Goal: Task Accomplishment & Management: Complete application form

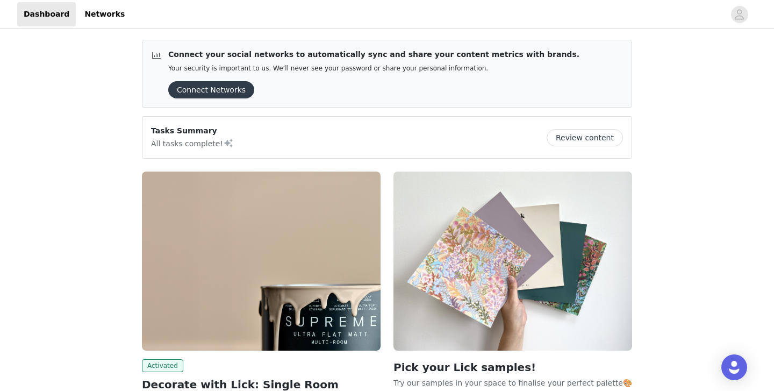
scroll to position [131, 0]
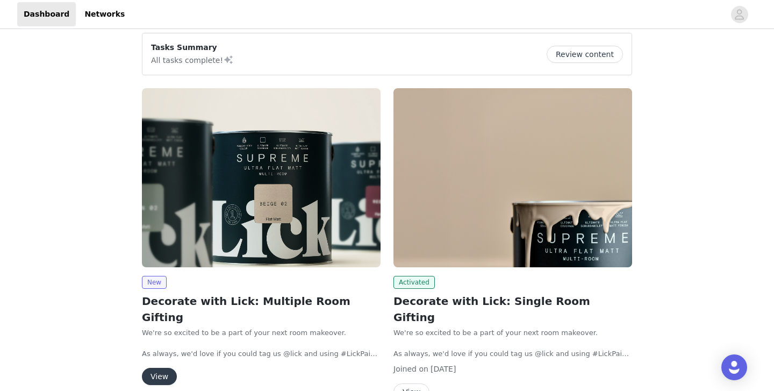
scroll to position [85, 0]
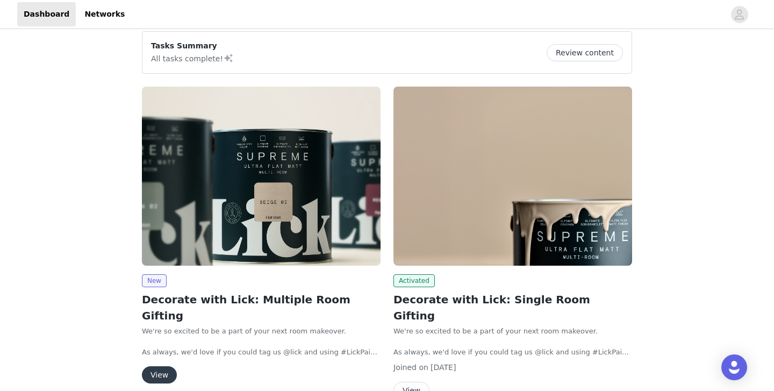
click at [155, 366] on button "View" at bounding box center [159, 374] width 35 height 17
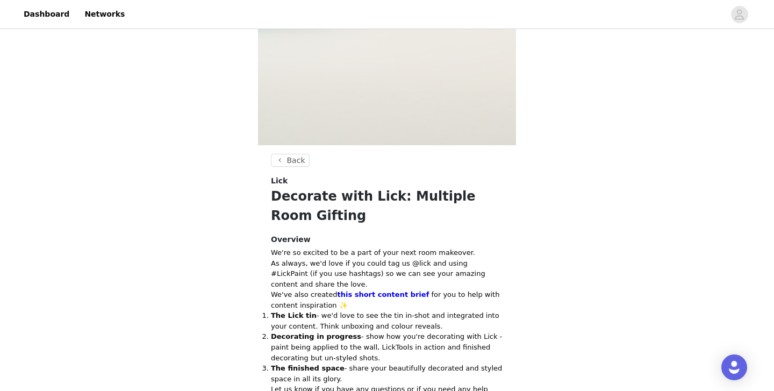
scroll to position [556, 0]
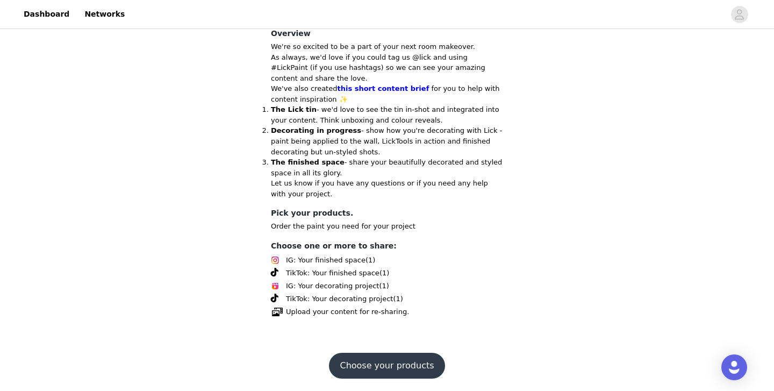
click at [373, 350] on footer "Choose your products" at bounding box center [386, 366] width 141 height 52
click at [373, 360] on button "Choose your products" at bounding box center [387, 366] width 116 height 26
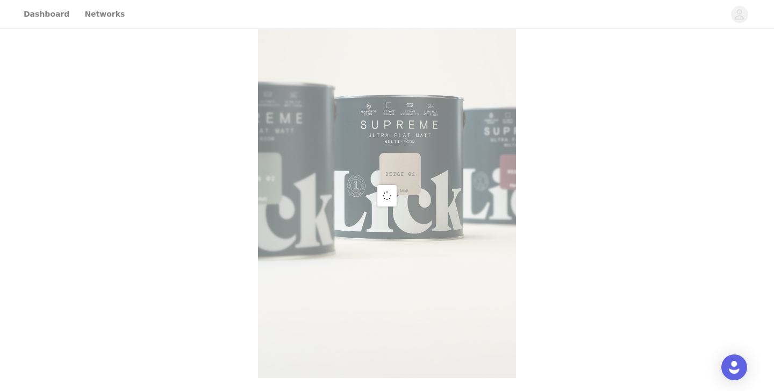
scroll to position [437, 0]
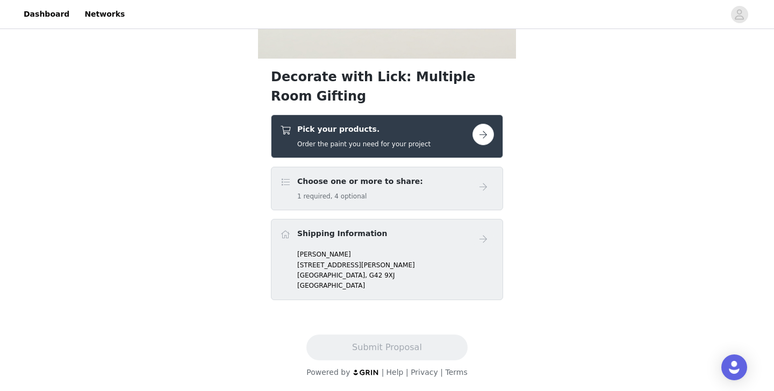
click at [390, 139] on h5 "Order the paint you need for your project" at bounding box center [363, 144] width 133 height 10
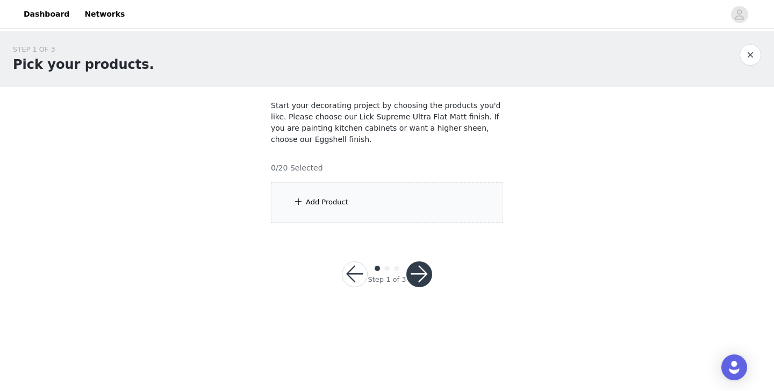
click at [409, 210] on div "Add Product" at bounding box center [387, 202] width 232 height 40
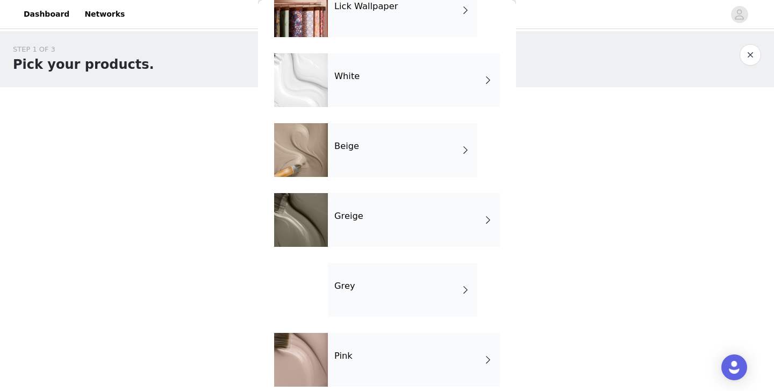
scroll to position [72, 0]
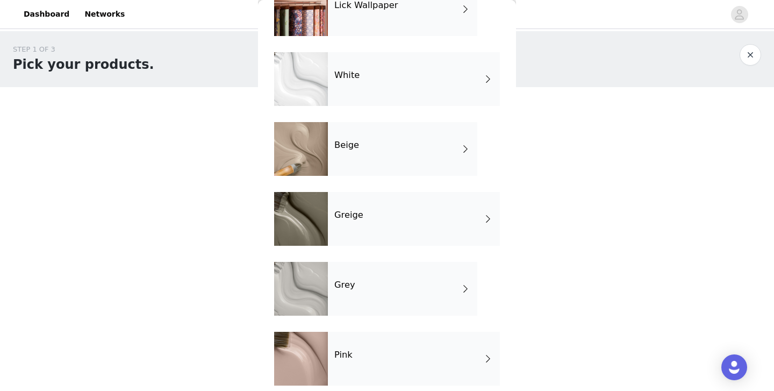
click at [404, 170] on div "Beige" at bounding box center [402, 149] width 149 height 54
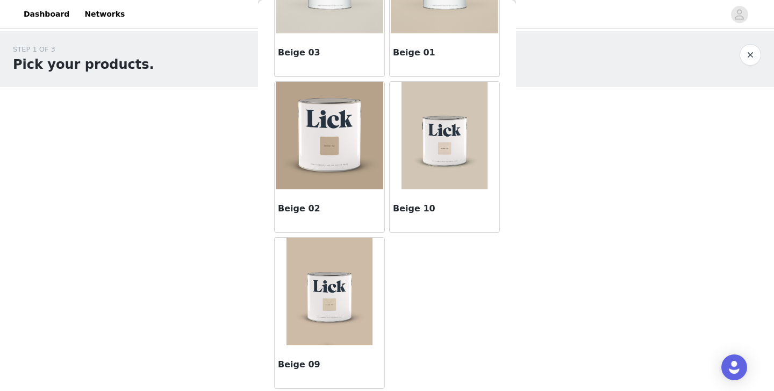
scroll to position [0, 0]
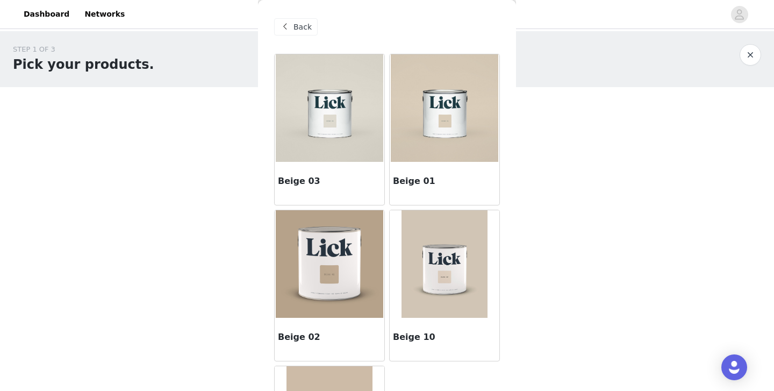
click at [349, 103] on img at bounding box center [330, 108] width 108 height 108
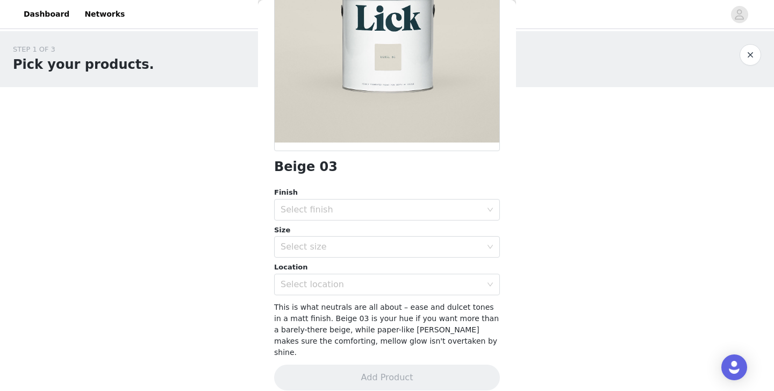
scroll to position [145, 0]
click at [352, 203] on div "Select finish" at bounding box center [384, 210] width 206 height 20
click at [337, 271] on li "Ultra Flat Matt" at bounding box center [387, 267] width 226 height 17
click at [344, 254] on div "Select size" at bounding box center [384, 247] width 206 height 20
click at [338, 272] on li "2.5L" at bounding box center [387, 270] width 226 height 17
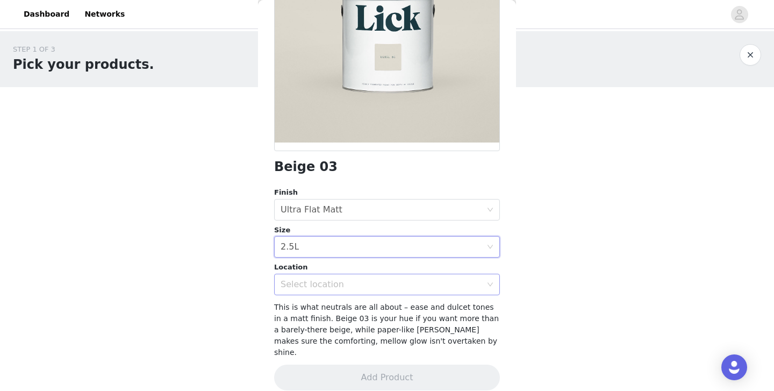
click at [336, 284] on div "Select location" at bounding box center [381, 284] width 201 height 11
click at [330, 304] on li "Interior" at bounding box center [387, 307] width 226 height 17
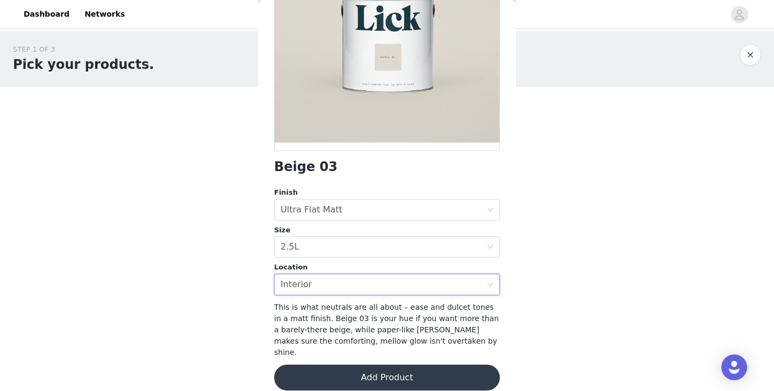
scroll to position [145, 0]
click at [331, 365] on button "Add Product" at bounding box center [387, 377] width 226 height 26
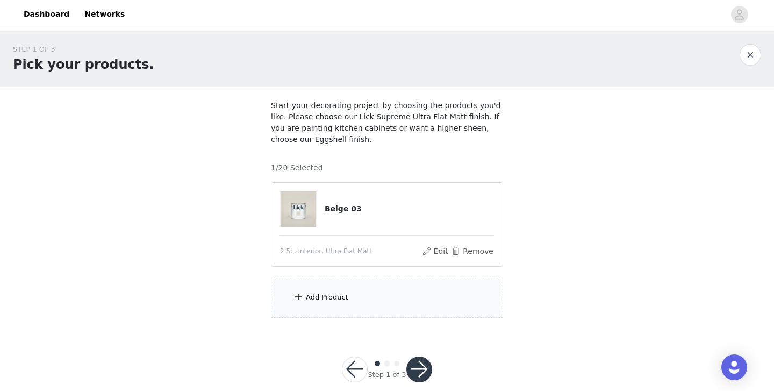
click at [375, 302] on div "Add Product" at bounding box center [387, 297] width 232 height 40
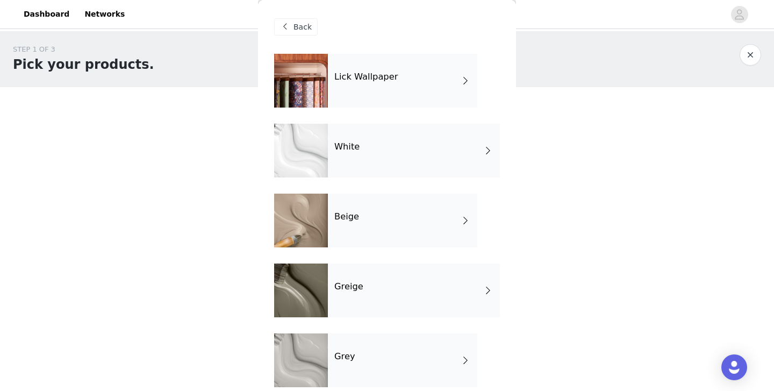
click at [355, 226] on div "Beige" at bounding box center [402, 221] width 149 height 54
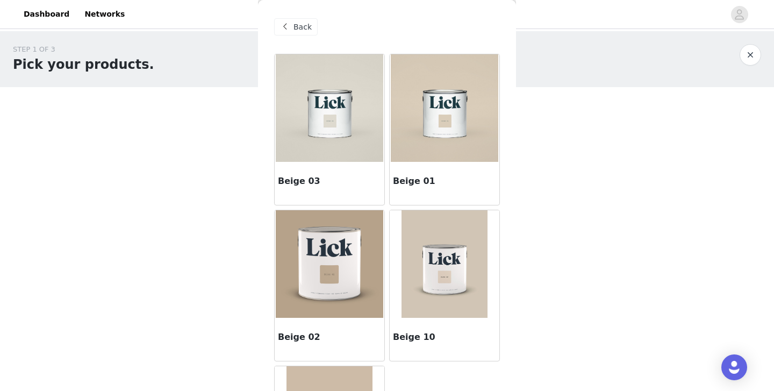
click at [352, 146] on img at bounding box center [330, 108] width 108 height 108
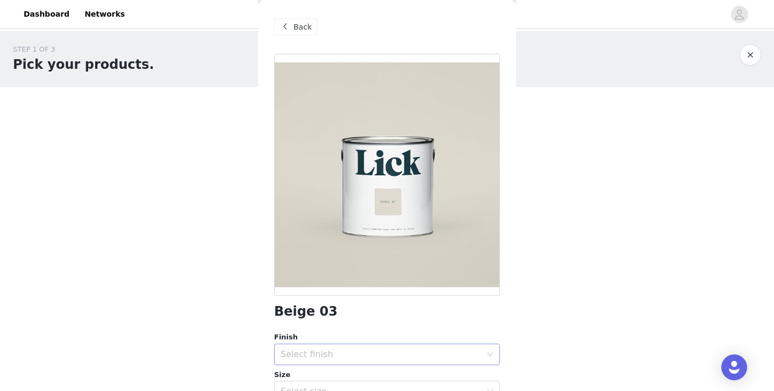
click at [316, 350] on div "Select finish" at bounding box center [381, 354] width 201 height 11
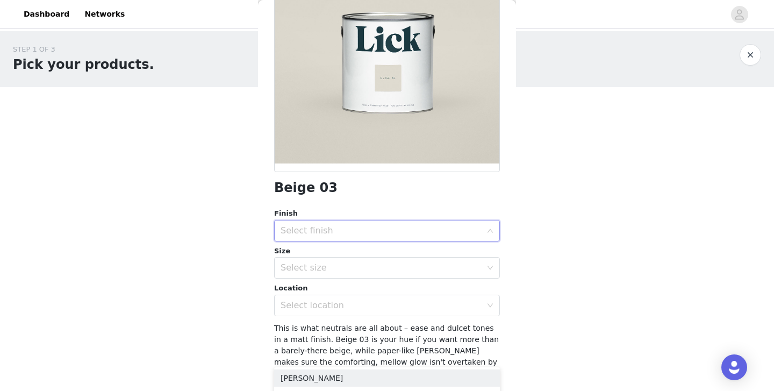
scroll to position [126, 0]
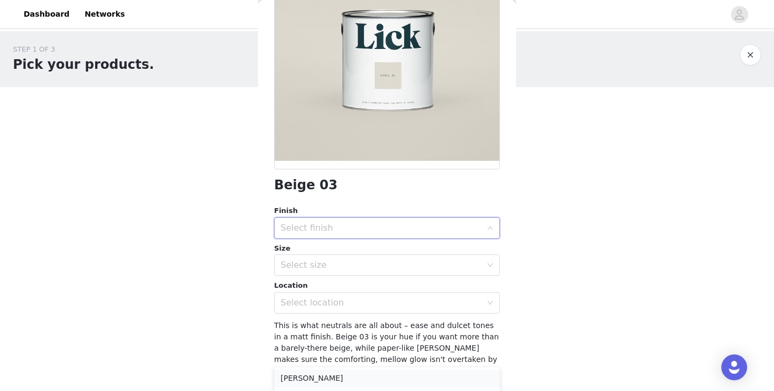
click at [309, 380] on li "[PERSON_NAME]" at bounding box center [387, 377] width 226 height 17
click at [330, 268] on div "Select size" at bounding box center [381, 265] width 201 height 11
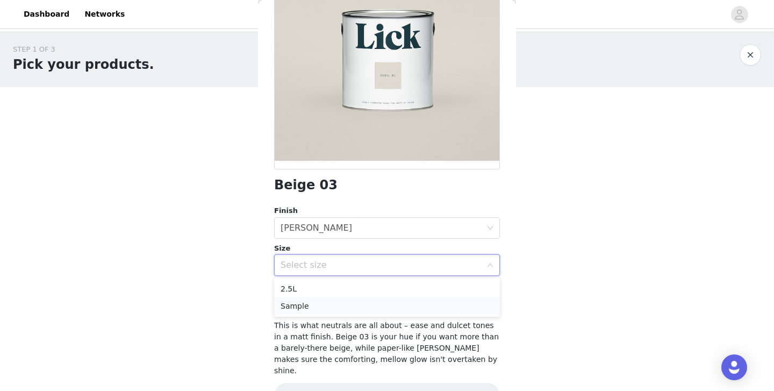
click at [319, 307] on li "Sample" at bounding box center [387, 305] width 226 height 17
click at [334, 235] on div "Select finish [PERSON_NAME]" at bounding box center [384, 228] width 206 height 20
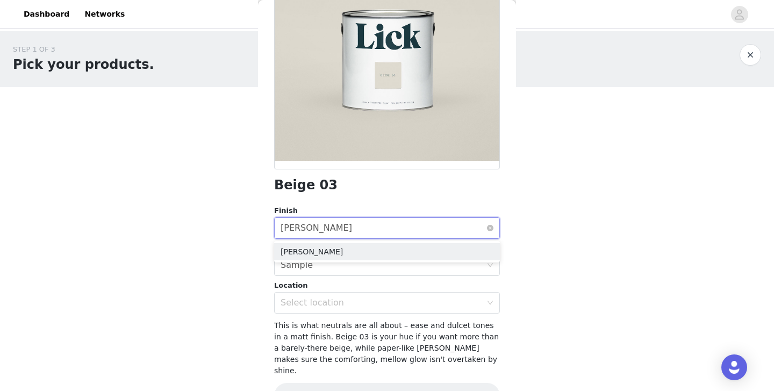
click at [332, 222] on div "Select finish [PERSON_NAME]" at bounding box center [384, 228] width 206 height 20
click at [328, 229] on div "Select finish [PERSON_NAME]" at bounding box center [384, 228] width 206 height 20
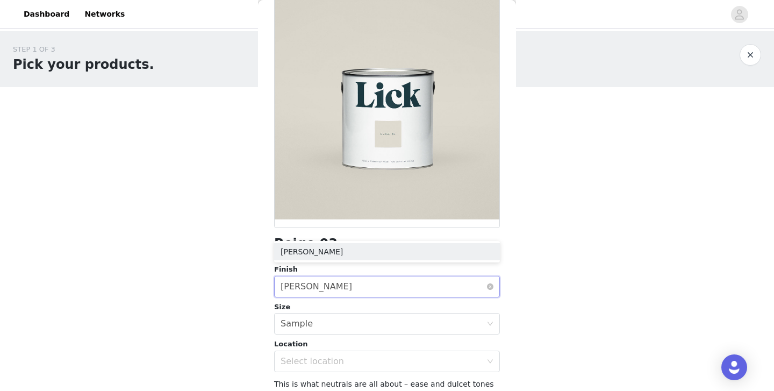
scroll to position [0, 0]
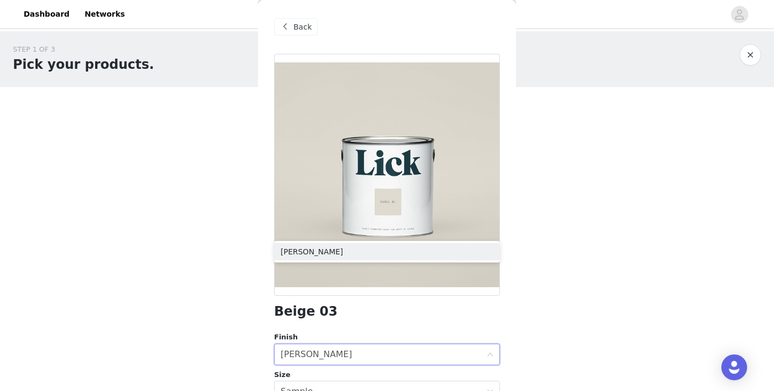
click at [347, 189] on div at bounding box center [387, 175] width 226 height 242
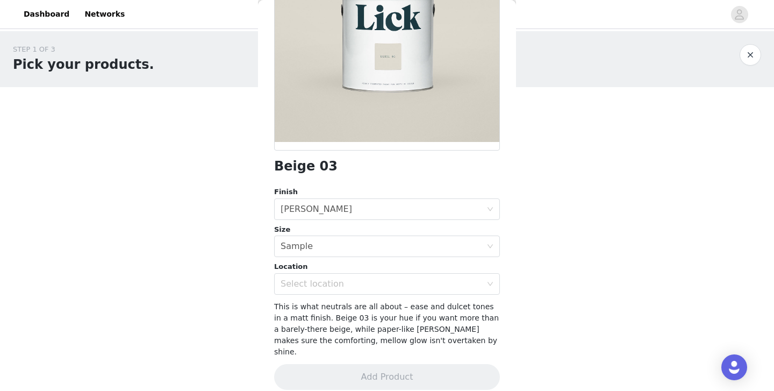
scroll to position [17, 0]
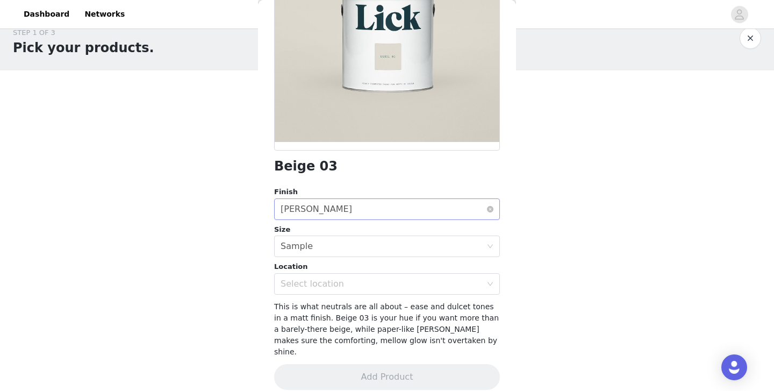
click at [326, 203] on div "Select finish [PERSON_NAME]" at bounding box center [384, 209] width 206 height 20
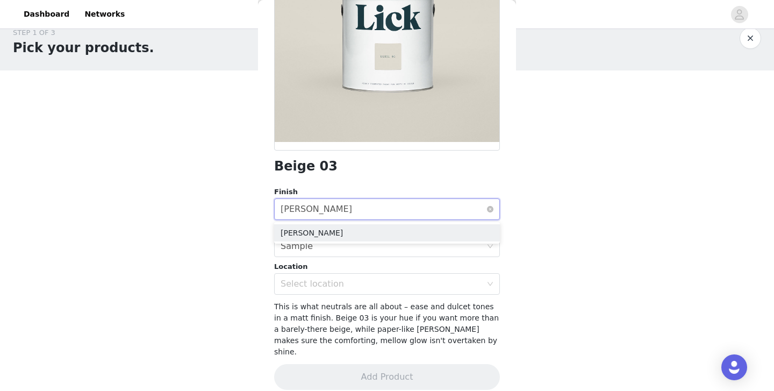
click at [326, 203] on div "Select finish [PERSON_NAME]" at bounding box center [384, 209] width 206 height 20
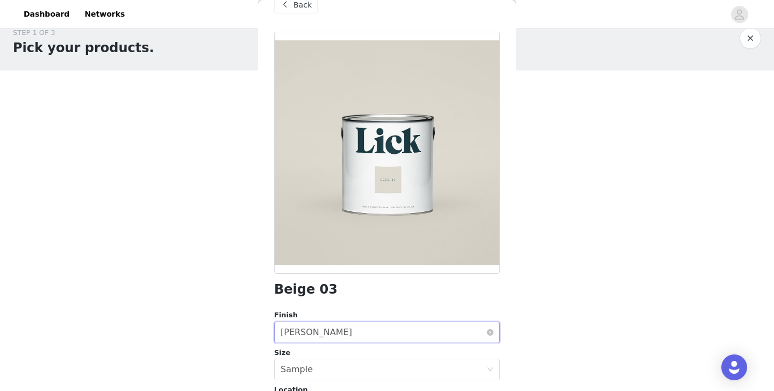
scroll to position [0, 0]
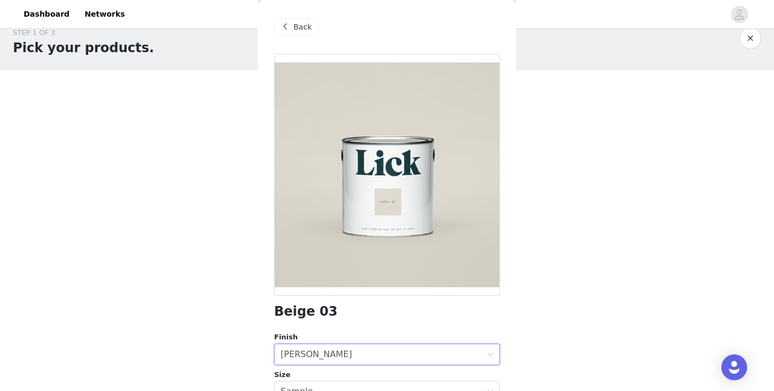
click at [289, 29] on span at bounding box center [285, 26] width 13 height 13
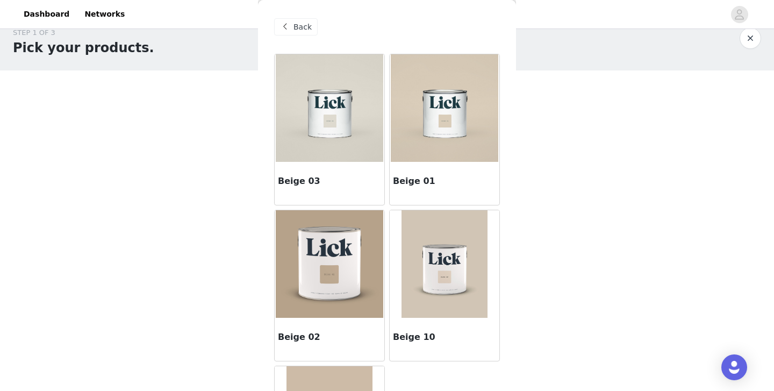
click at [315, 136] on img at bounding box center [330, 108] width 108 height 108
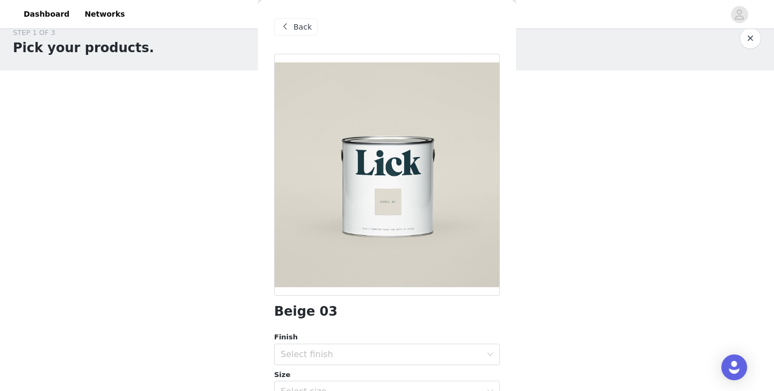
scroll to position [145, 0]
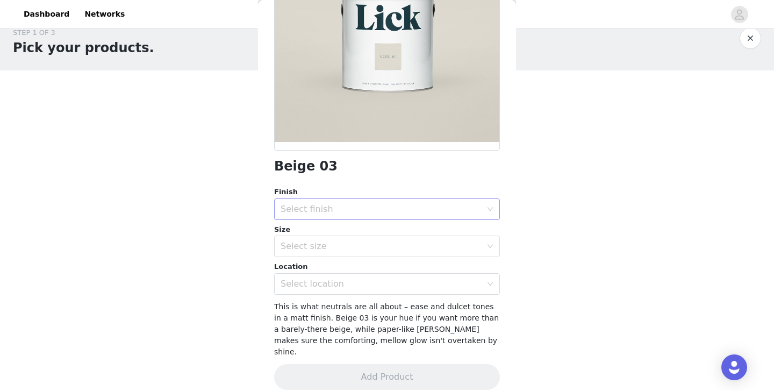
click at [324, 219] on div "Finish Select finish Size Select size Location Select location" at bounding box center [387, 241] width 226 height 108
click at [331, 208] on div "Select finish" at bounding box center [381, 209] width 201 height 11
click at [325, 270] on li "Ultra Flat Matt" at bounding box center [387, 267] width 226 height 17
click at [331, 243] on div "Select size" at bounding box center [381, 246] width 201 height 11
click at [325, 269] on li "2.5L" at bounding box center [387, 269] width 226 height 17
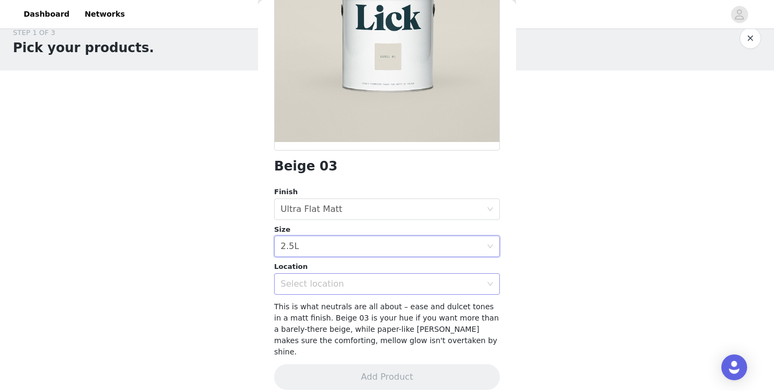
click at [325, 291] on div "Select location" at bounding box center [384, 284] width 206 height 20
click at [322, 305] on li "Interior" at bounding box center [387, 307] width 226 height 17
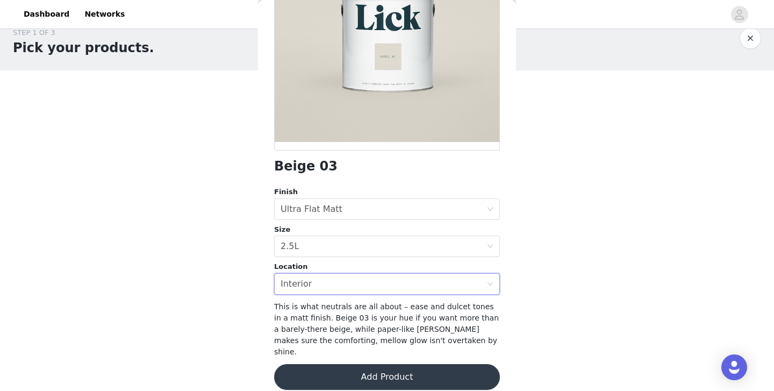
click at [343, 369] on button "Add Product" at bounding box center [387, 377] width 226 height 26
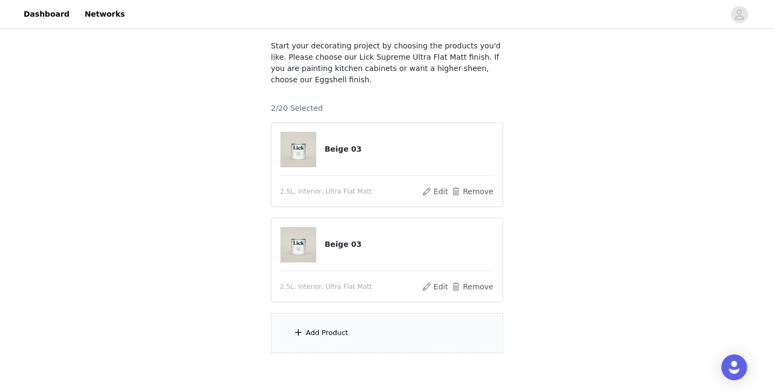
scroll to position [112, 0]
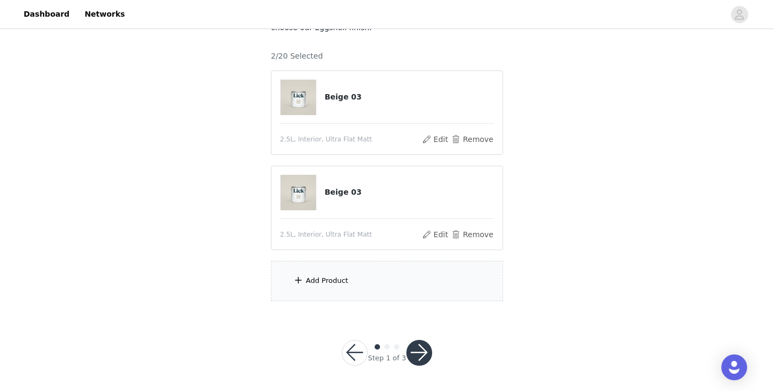
click at [329, 274] on div "Add Product" at bounding box center [387, 281] width 232 height 40
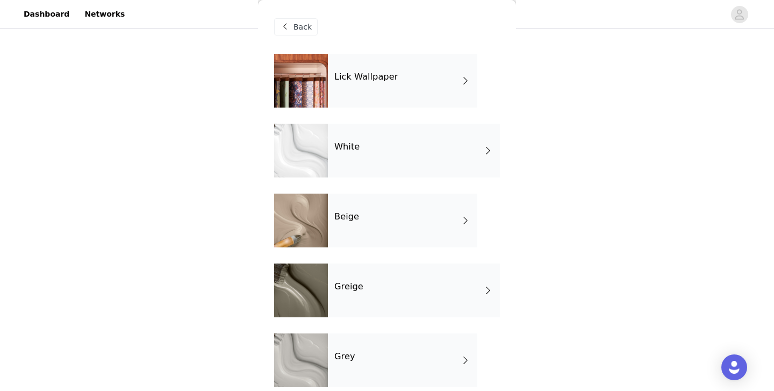
click at [353, 214] on h4 "Beige" at bounding box center [346, 217] width 25 height 10
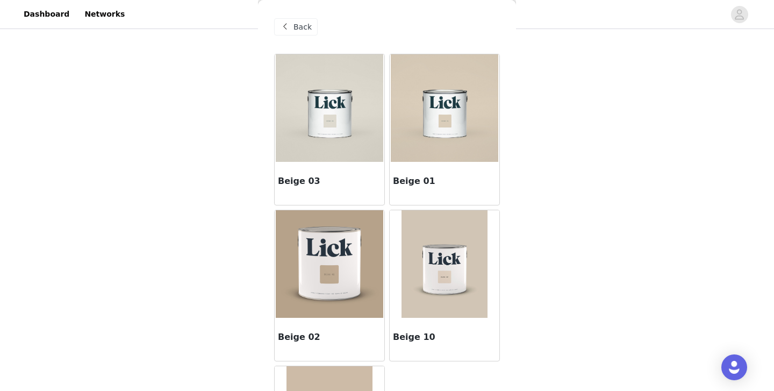
click at [339, 134] on img at bounding box center [330, 108] width 108 height 108
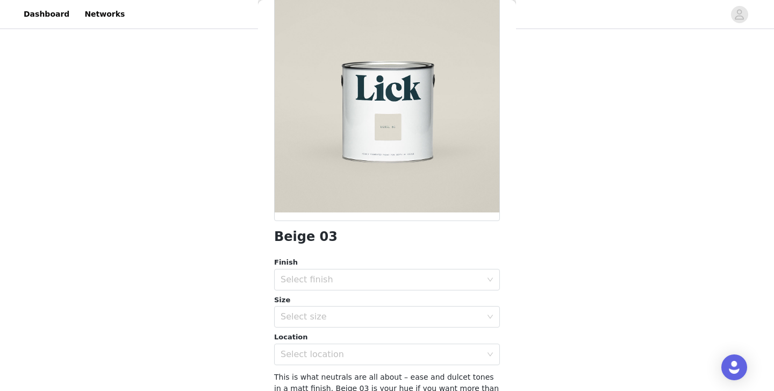
scroll to position [145, 0]
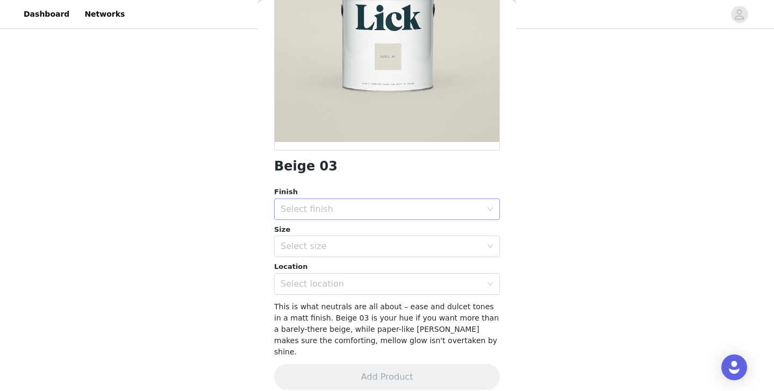
click at [324, 210] on div "Select finish" at bounding box center [381, 209] width 201 height 11
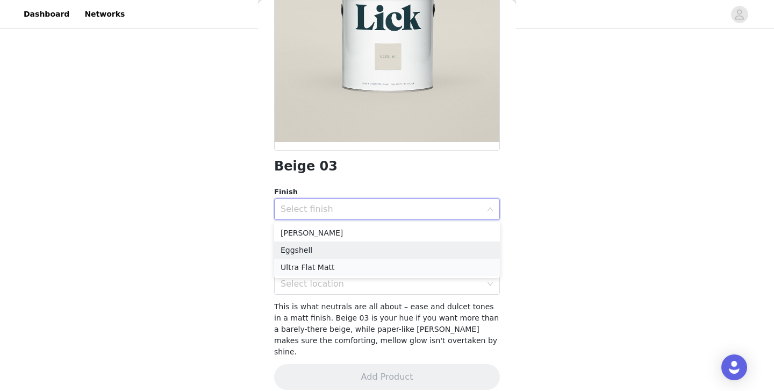
click at [315, 264] on li "Ultra Flat Matt" at bounding box center [387, 267] width 226 height 17
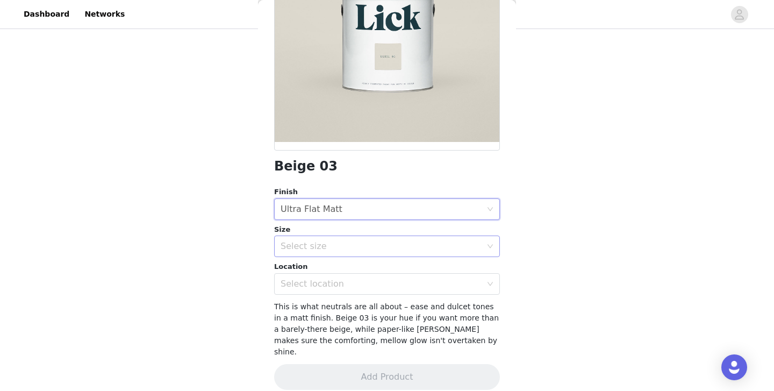
click at [319, 245] on div "Select size" at bounding box center [381, 246] width 201 height 11
click at [312, 272] on li "2.5L" at bounding box center [387, 269] width 226 height 17
click at [315, 292] on div "Select location" at bounding box center [384, 284] width 206 height 20
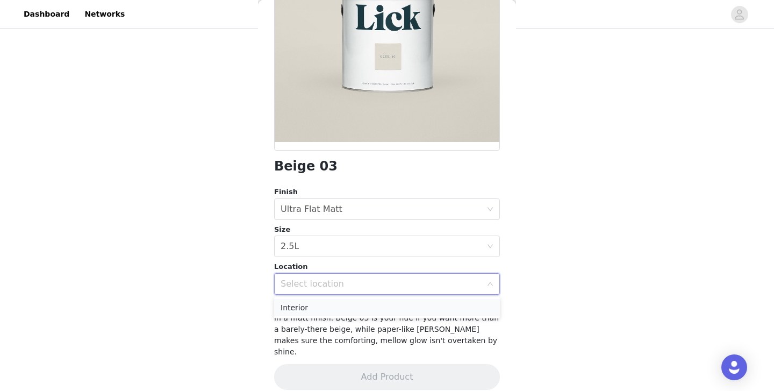
click at [316, 312] on li "Interior" at bounding box center [387, 307] width 226 height 17
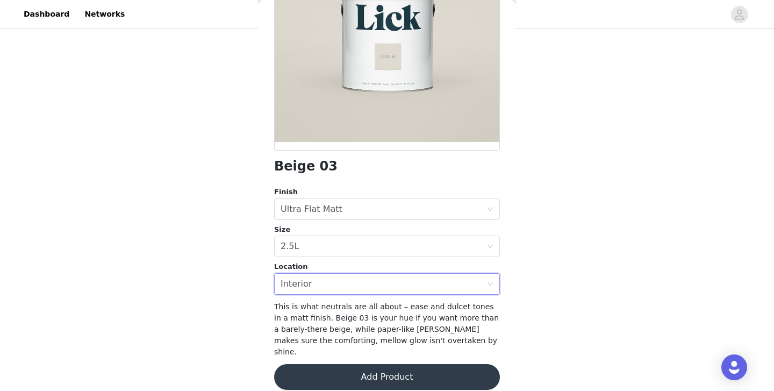
click at [346, 364] on button "Add Product" at bounding box center [387, 377] width 226 height 26
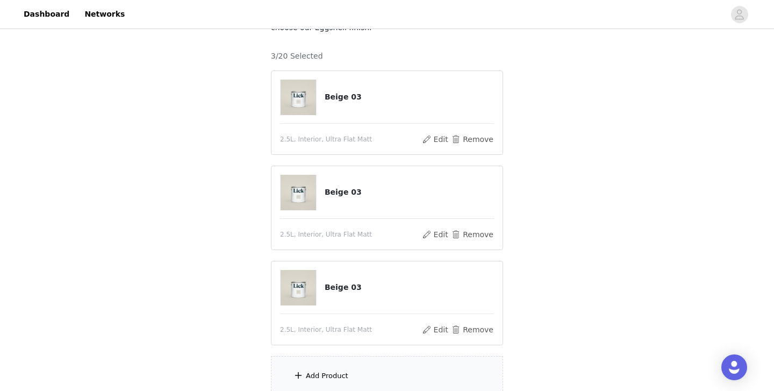
scroll to position [207, 0]
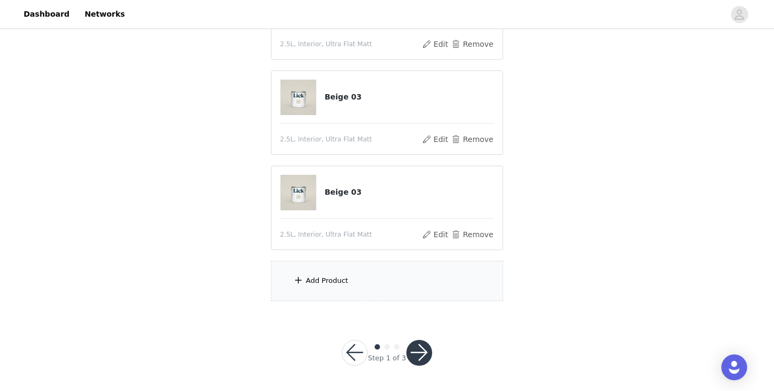
click at [333, 284] on div "Add Product" at bounding box center [327, 280] width 42 height 11
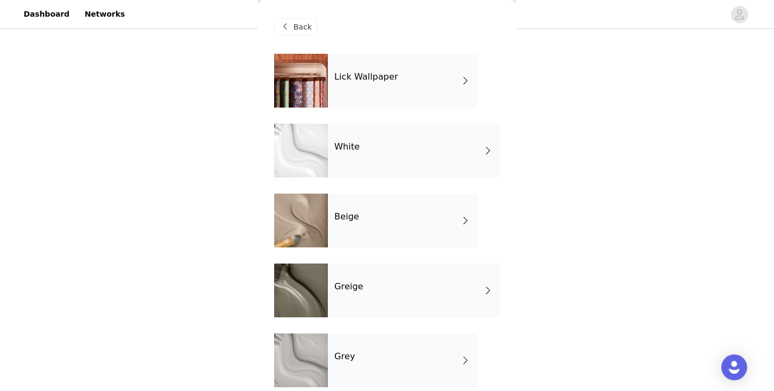
click at [345, 219] on h4 "Beige" at bounding box center [346, 217] width 25 height 10
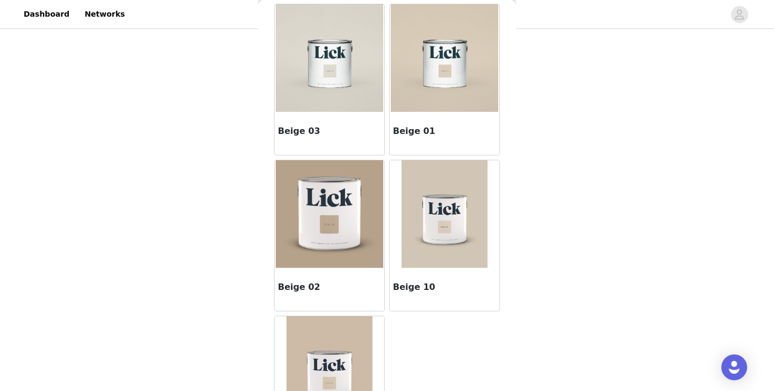
scroll to position [53, 0]
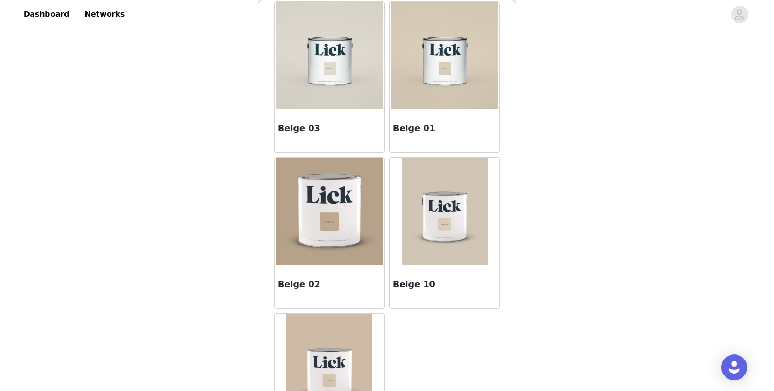
click at [349, 98] on img at bounding box center [330, 56] width 108 height 108
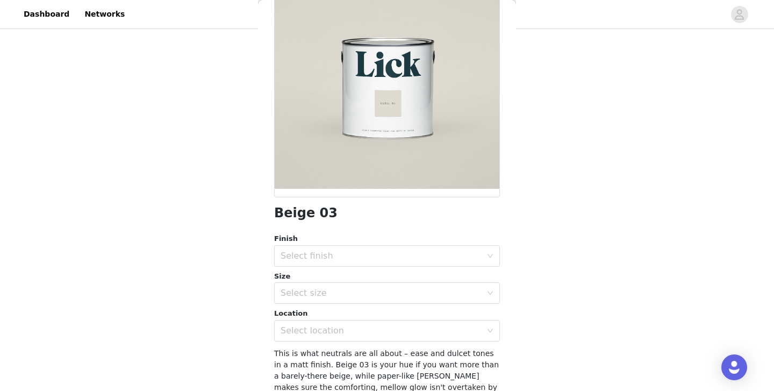
scroll to position [145, 0]
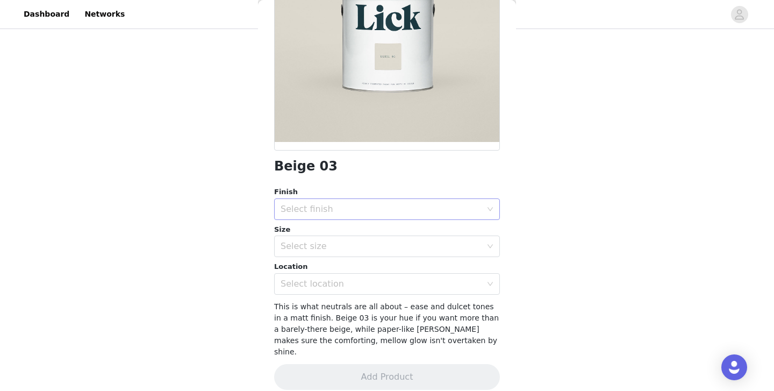
click at [327, 203] on div "Select finish" at bounding box center [384, 209] width 206 height 20
click at [318, 264] on li "Ultra Flat Matt" at bounding box center [387, 267] width 226 height 17
click at [320, 247] on div "Select size" at bounding box center [381, 246] width 201 height 11
click at [314, 269] on li "2.5L" at bounding box center [387, 269] width 226 height 17
click at [308, 288] on div "Select location" at bounding box center [381, 284] width 201 height 11
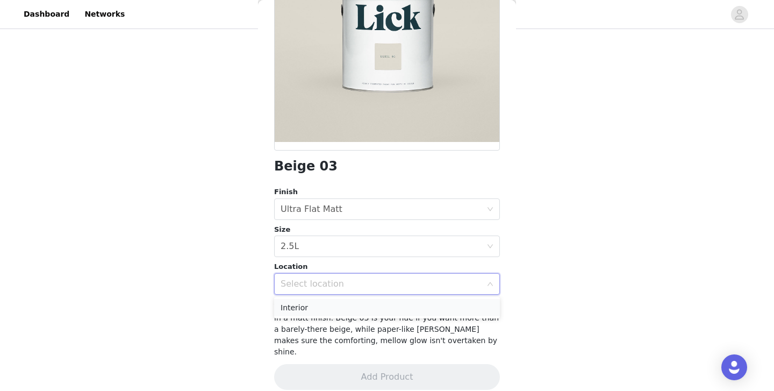
click at [307, 312] on li "Interior" at bounding box center [387, 307] width 226 height 17
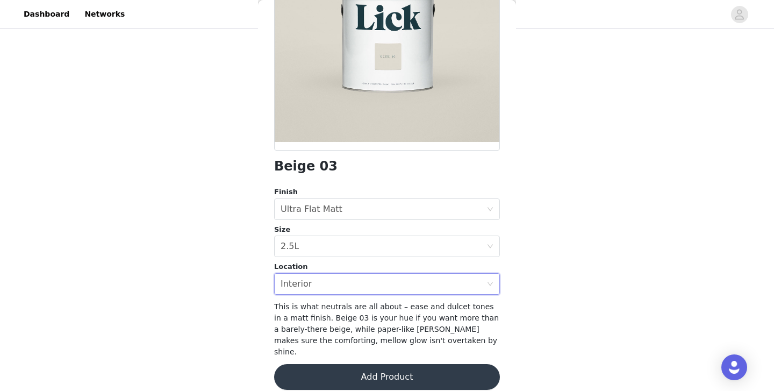
click at [335, 365] on button "Add Product" at bounding box center [387, 377] width 226 height 26
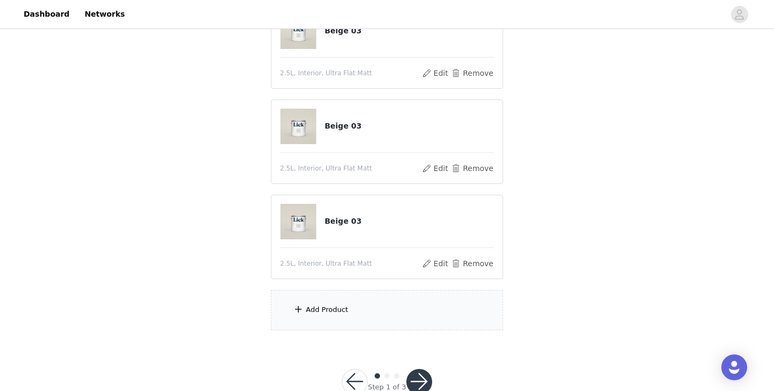
scroll to position [302, 0]
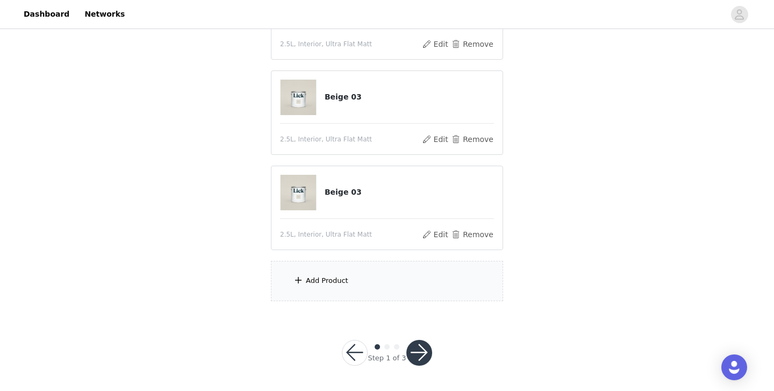
click at [330, 280] on div "Add Product" at bounding box center [327, 280] width 42 height 11
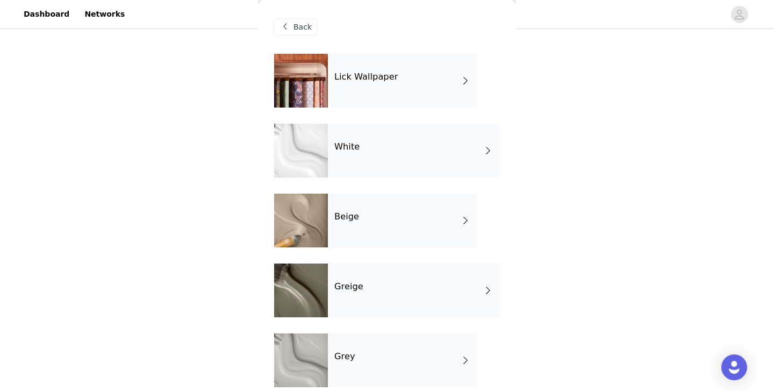
click at [351, 153] on div "White" at bounding box center [414, 151] width 172 height 54
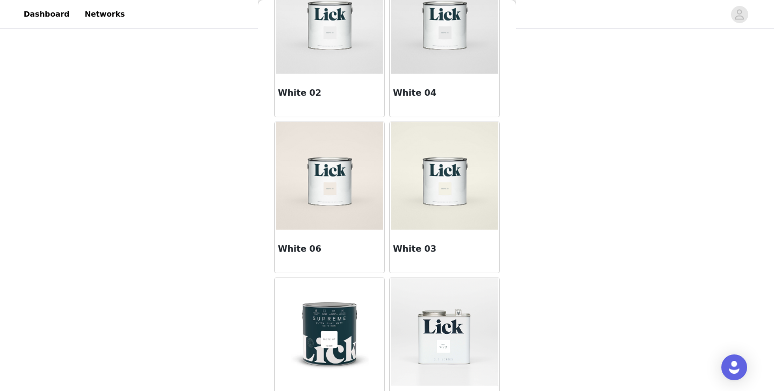
scroll to position [284, 0]
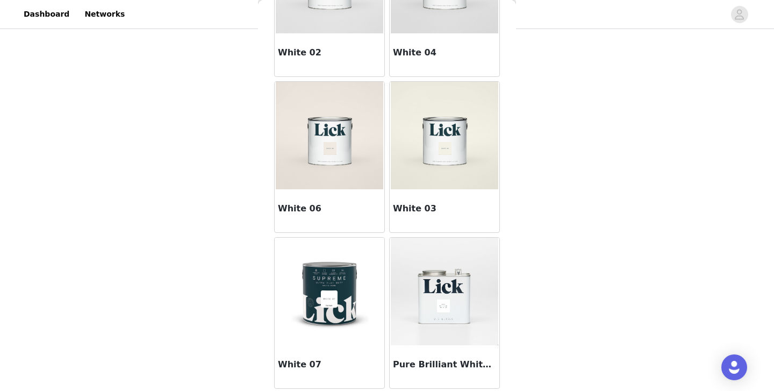
click at [336, 292] on img at bounding box center [330, 292] width 86 height 108
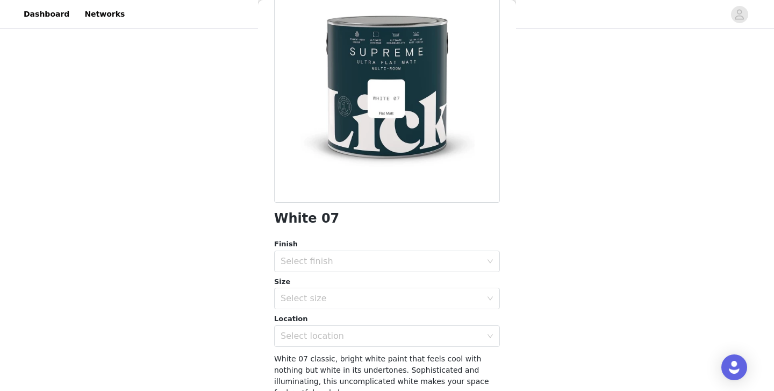
scroll to position [116, 0]
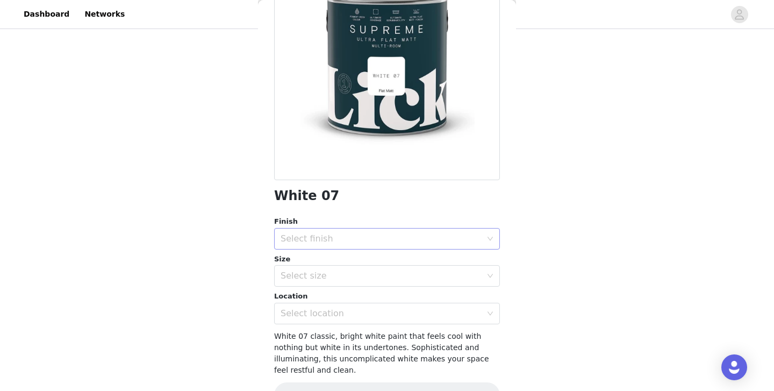
click at [345, 238] on div "Select finish" at bounding box center [381, 238] width 201 height 11
click at [331, 298] on li "Ultra Flat Matt" at bounding box center [387, 296] width 226 height 17
click at [337, 276] on div "Select size" at bounding box center [381, 275] width 201 height 11
click at [328, 300] on li "2.5L" at bounding box center [387, 299] width 226 height 17
click at [327, 307] on div "Select location" at bounding box center [384, 313] width 206 height 20
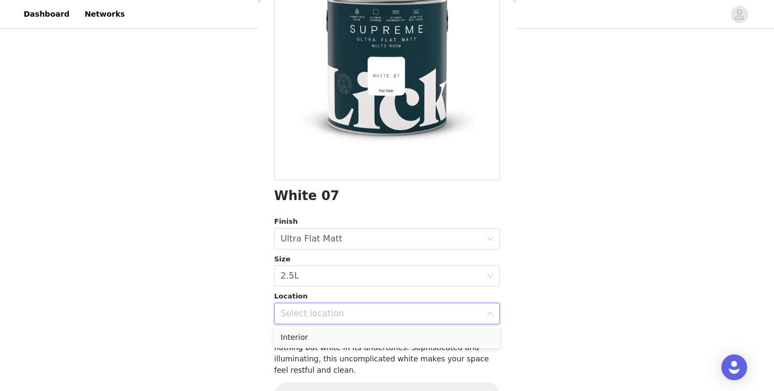
click at [325, 330] on li "Interior" at bounding box center [387, 337] width 226 height 17
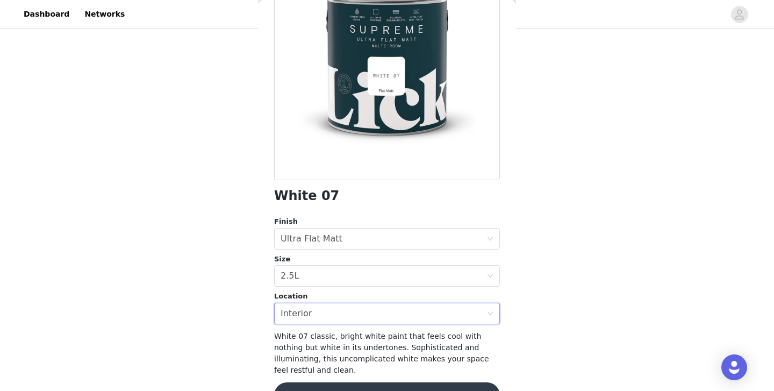
scroll to position [134, 0]
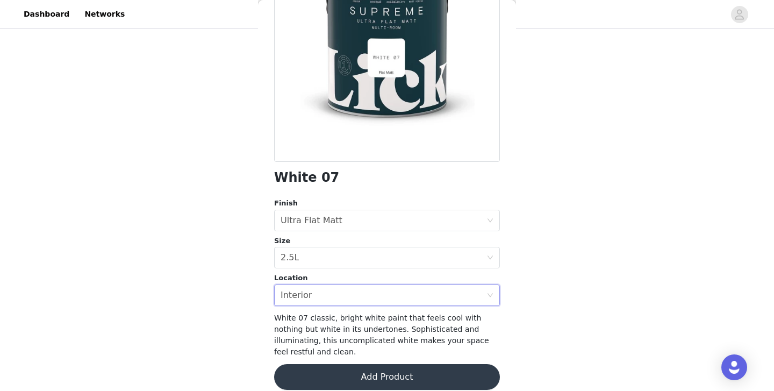
click at [341, 372] on button "Add Product" at bounding box center [387, 377] width 226 height 26
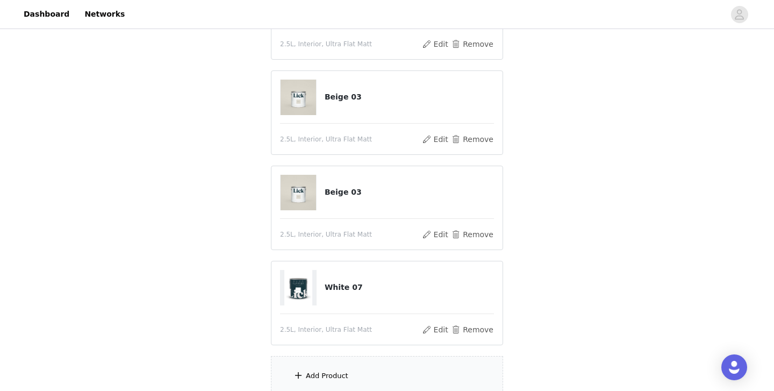
scroll to position [368, 0]
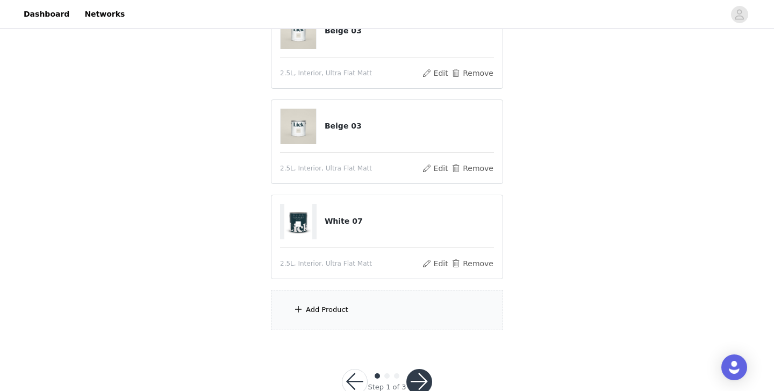
click at [335, 315] on div "Add Product" at bounding box center [387, 310] width 232 height 40
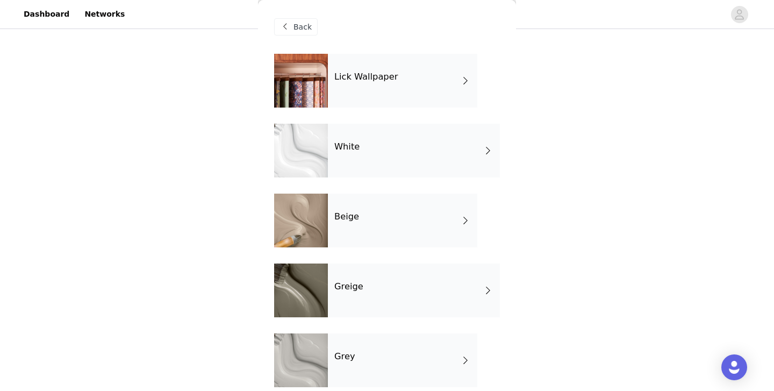
click at [386, 163] on div "White" at bounding box center [414, 151] width 172 height 54
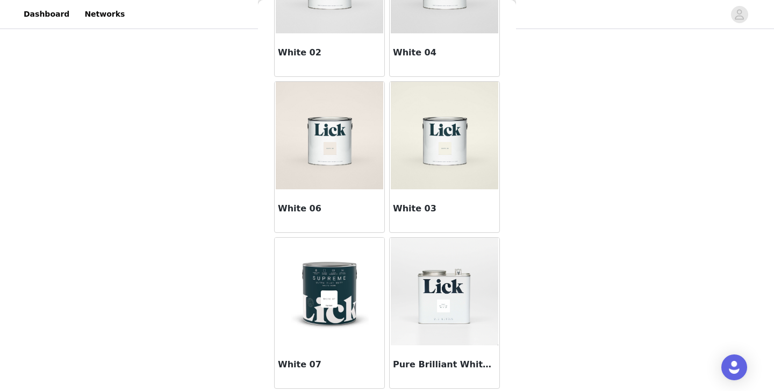
click at [352, 270] on img at bounding box center [330, 292] width 86 height 108
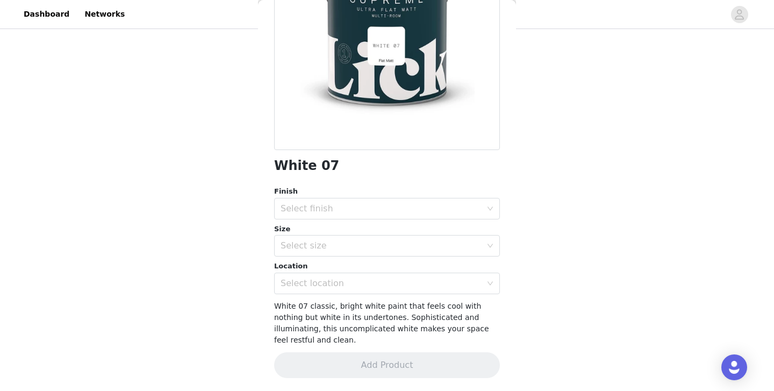
scroll to position [134, 0]
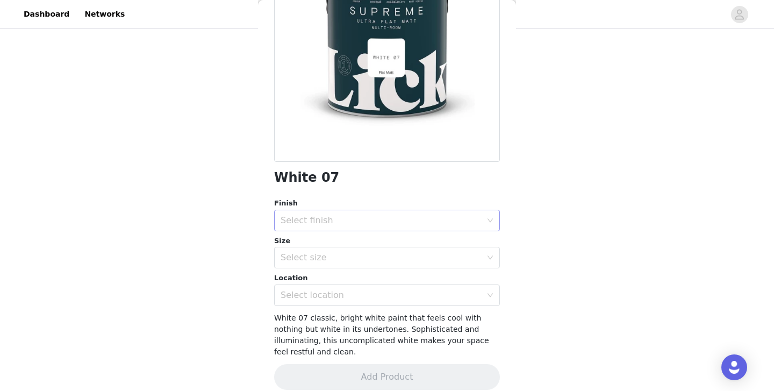
click at [344, 215] on div "Select finish" at bounding box center [381, 220] width 201 height 11
click at [329, 279] on li "Ultra Flat Matt" at bounding box center [387, 278] width 226 height 17
click at [331, 257] on div "Select size" at bounding box center [381, 257] width 201 height 11
click at [322, 284] on li "2.5L" at bounding box center [387, 281] width 226 height 17
click at [319, 297] on div "Select location" at bounding box center [381, 295] width 201 height 11
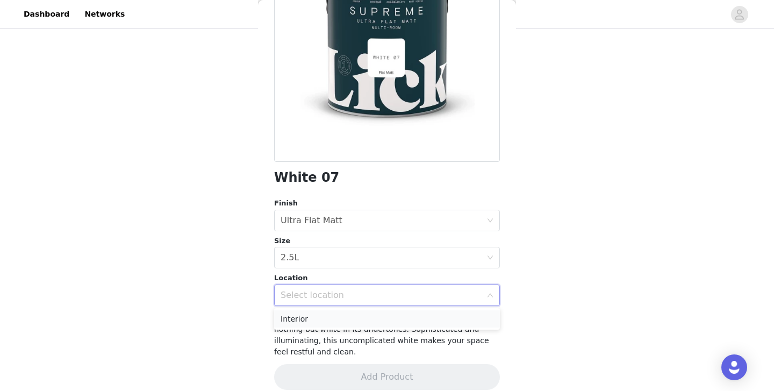
click at [315, 323] on li "Interior" at bounding box center [387, 318] width 226 height 17
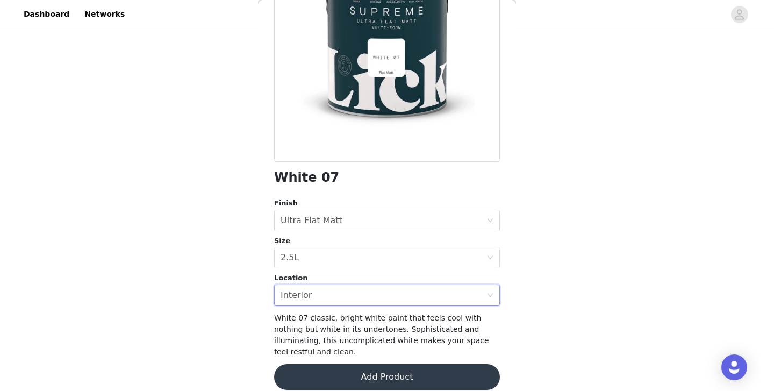
click at [331, 369] on button "Add Product" at bounding box center [387, 377] width 226 height 26
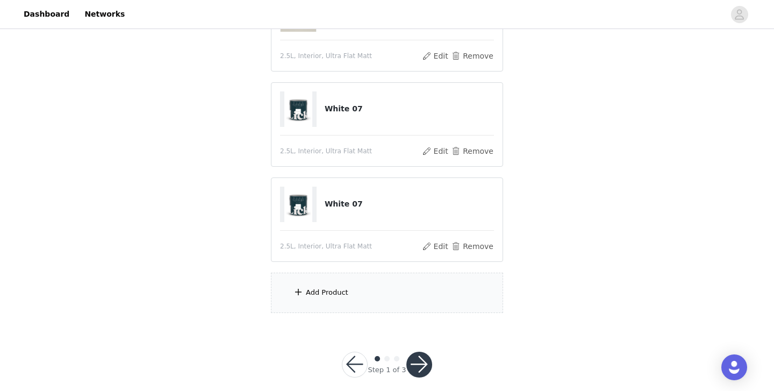
scroll to position [493, 0]
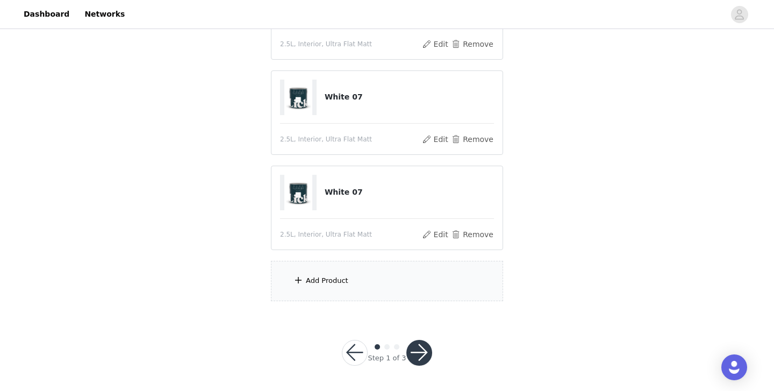
click at [332, 277] on div "Add Product" at bounding box center [327, 280] width 42 height 11
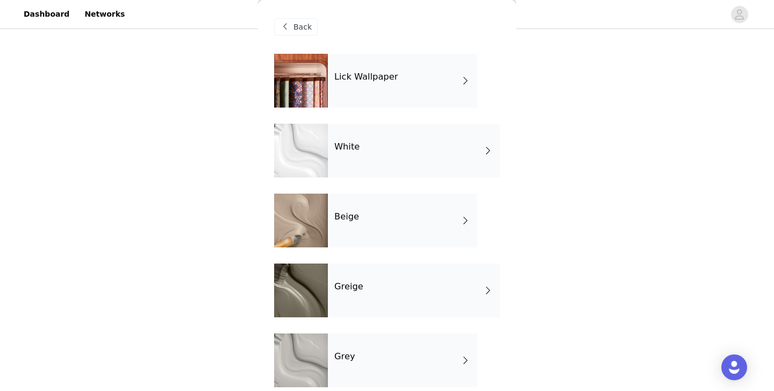
click at [352, 225] on div "Beige" at bounding box center [402, 221] width 149 height 54
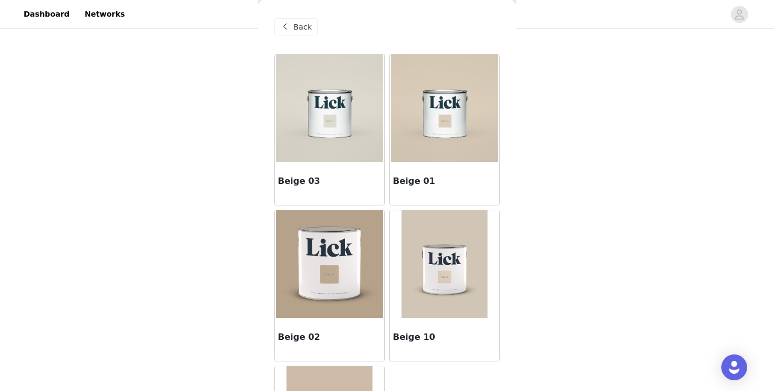
click at [343, 295] on img at bounding box center [330, 264] width 108 height 108
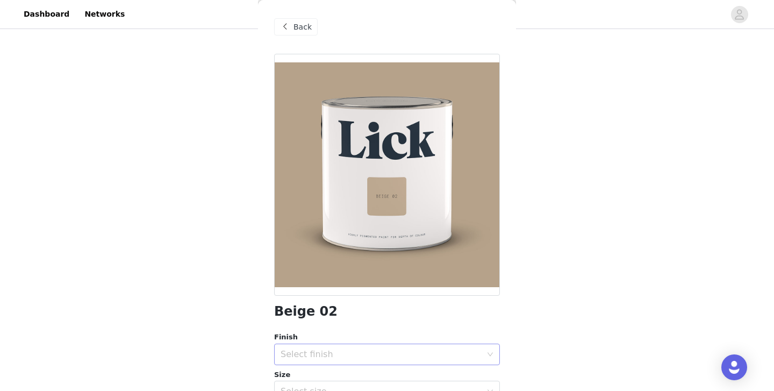
click at [329, 357] on div "Select finish" at bounding box center [381, 354] width 201 height 11
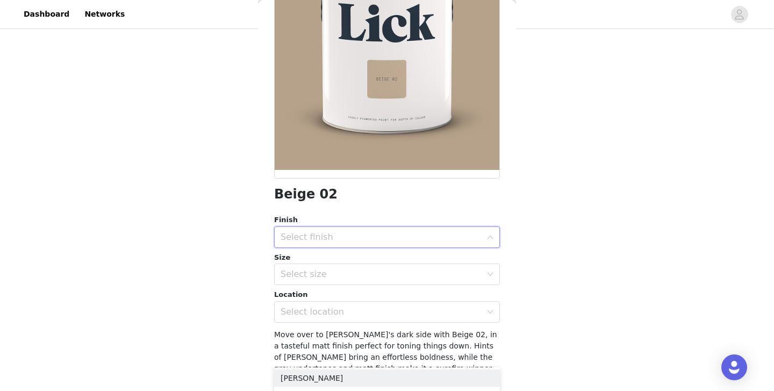
scroll to position [140, 0]
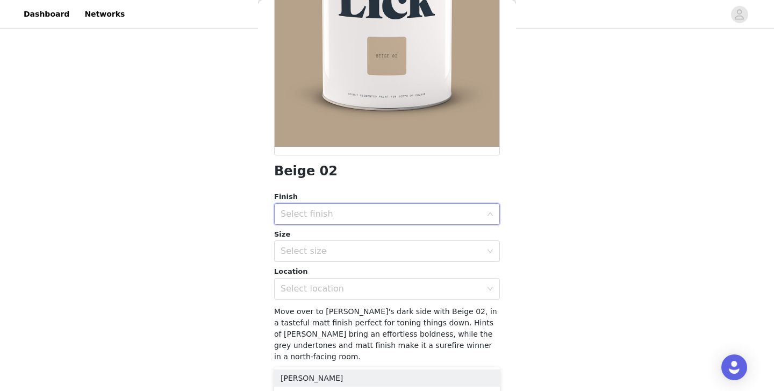
click at [344, 229] on div "Size" at bounding box center [387, 234] width 226 height 11
click at [349, 218] on div "Select finish" at bounding box center [381, 214] width 201 height 11
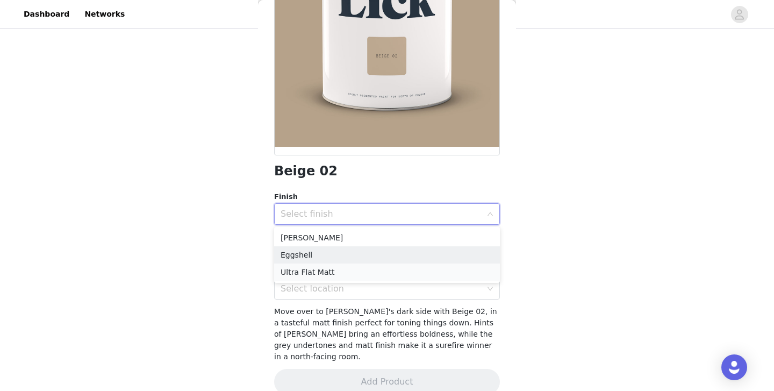
click at [333, 268] on li "Ultra Flat Matt" at bounding box center [387, 272] width 226 height 17
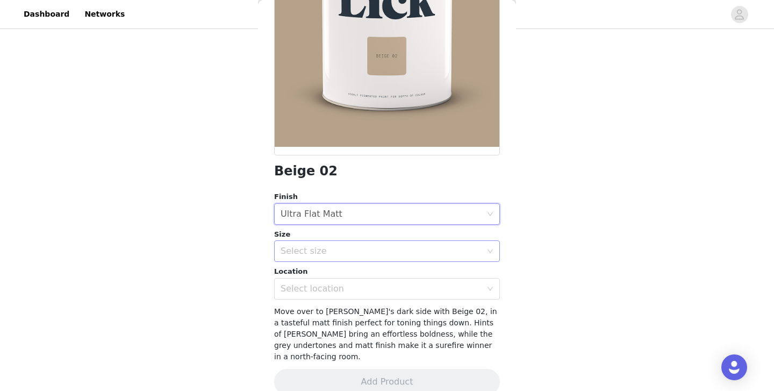
click at [332, 252] on div "Select size" at bounding box center [381, 251] width 201 height 11
click at [318, 281] on li "2.5L" at bounding box center [387, 275] width 226 height 17
click at [323, 290] on div "Select location" at bounding box center [381, 288] width 201 height 11
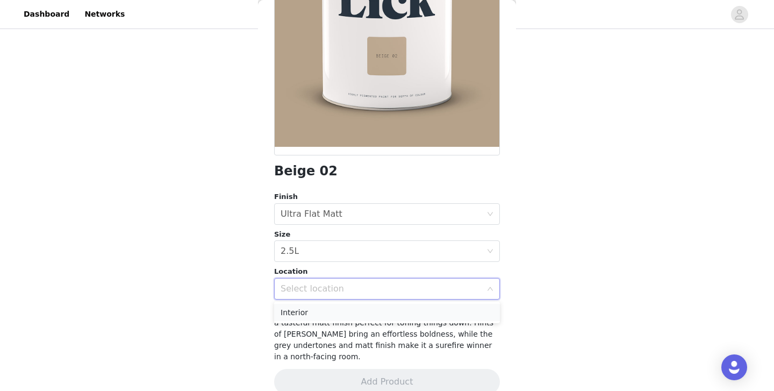
click at [322, 309] on li "Interior" at bounding box center [387, 312] width 226 height 17
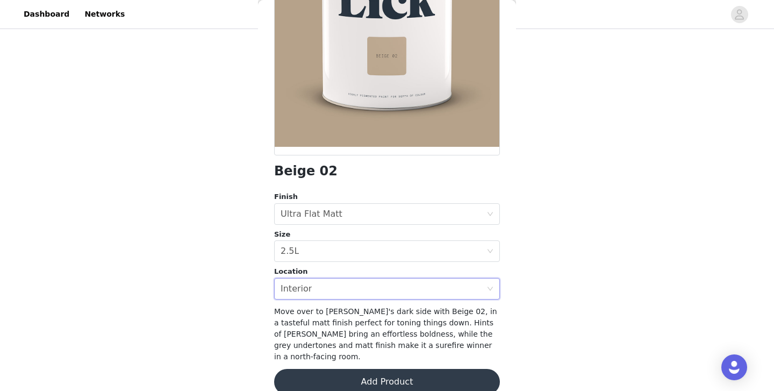
click at [336, 371] on button "Add Product" at bounding box center [387, 382] width 226 height 26
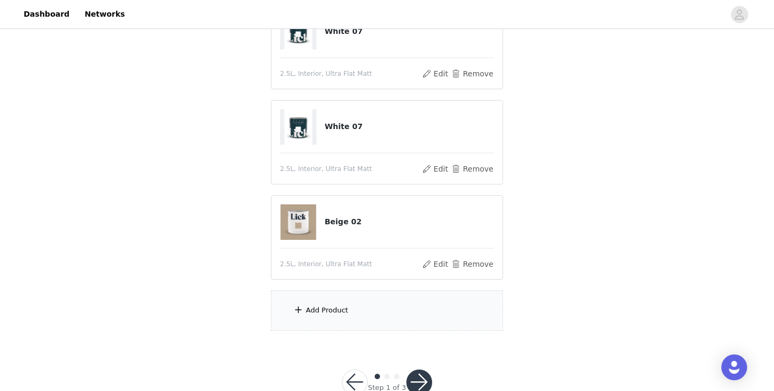
scroll to position [565, 0]
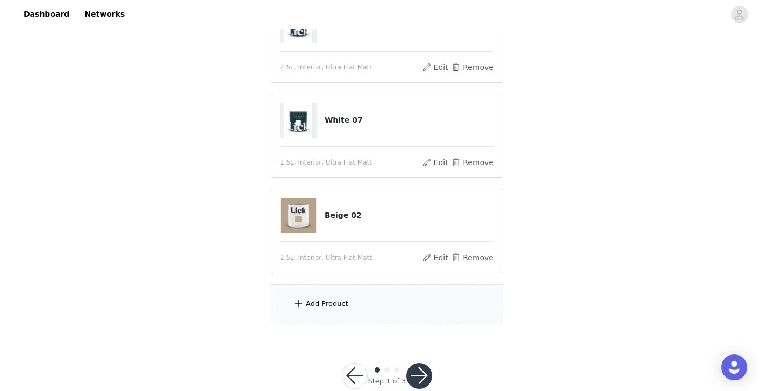
click at [324, 317] on div "Add Product" at bounding box center [387, 304] width 232 height 40
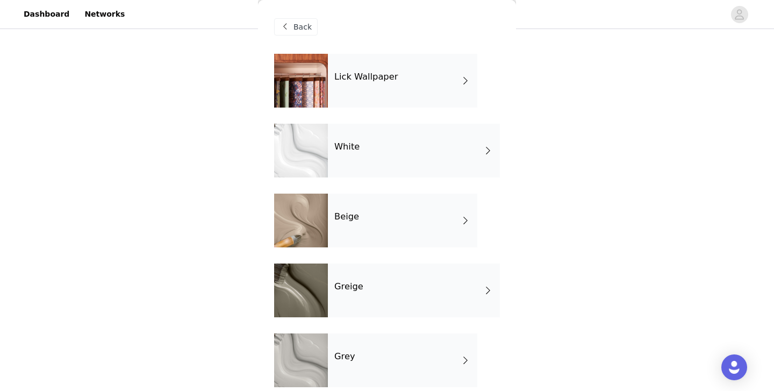
click at [348, 230] on div "Beige" at bounding box center [402, 221] width 149 height 54
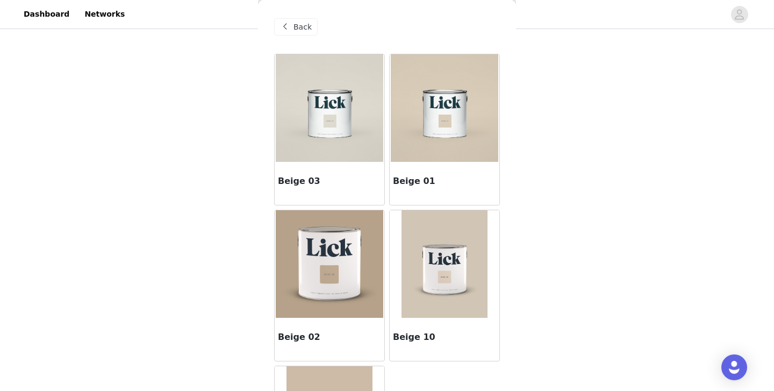
scroll to position [1, 0]
click at [318, 269] on img at bounding box center [330, 264] width 108 height 108
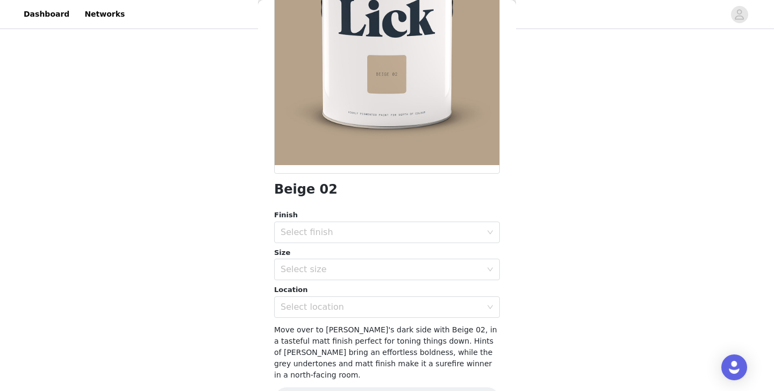
scroll to position [145, 0]
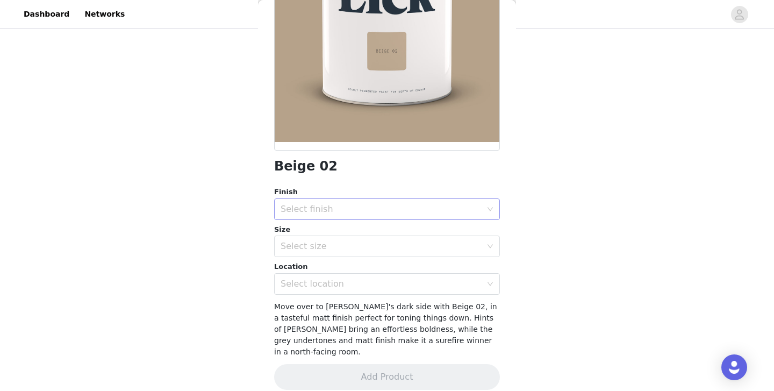
click at [335, 211] on div "Select finish" at bounding box center [381, 209] width 201 height 11
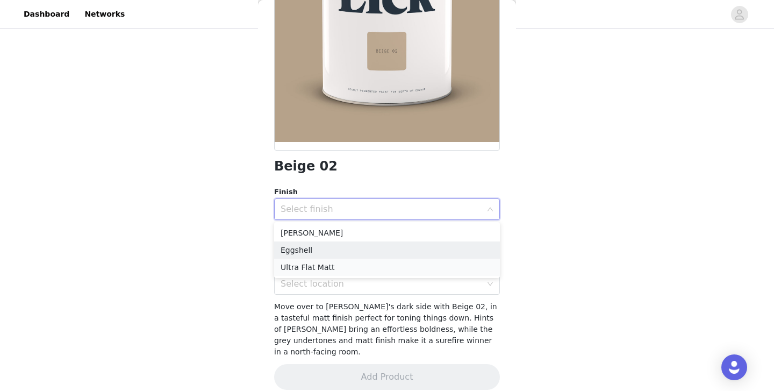
click at [323, 267] on li "Ultra Flat Matt" at bounding box center [387, 267] width 226 height 17
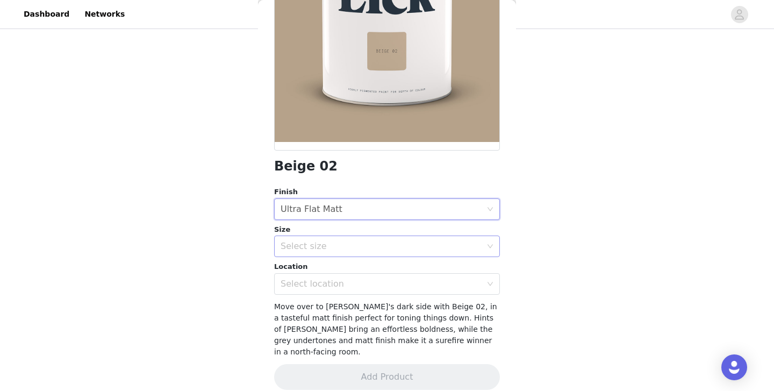
click at [326, 250] on div "Select size" at bounding box center [381, 246] width 201 height 11
click at [317, 270] on li "2.5L" at bounding box center [387, 269] width 226 height 17
click at [317, 281] on div "Select location" at bounding box center [381, 284] width 201 height 11
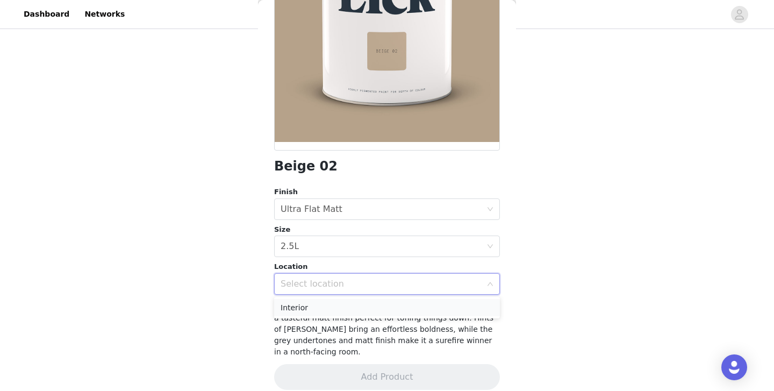
click at [314, 309] on li "Interior" at bounding box center [387, 307] width 226 height 17
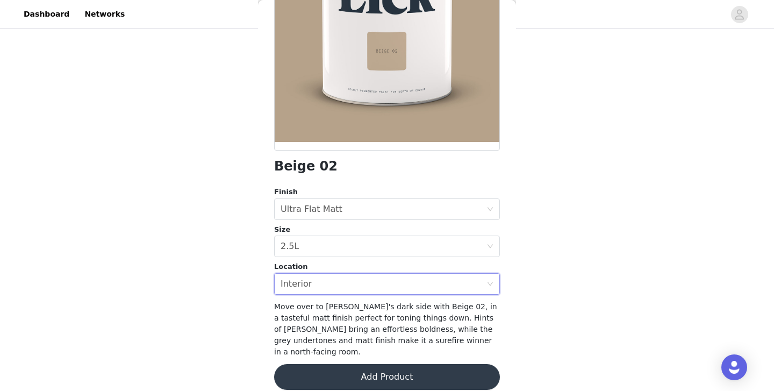
click at [337, 364] on button "Add Product" at bounding box center [387, 377] width 226 height 26
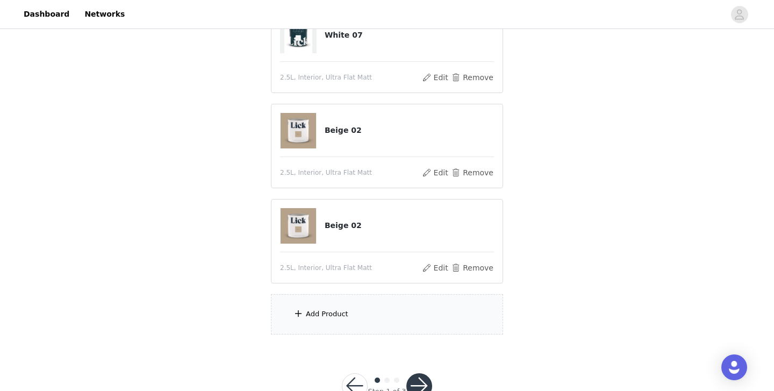
scroll to position [683, 0]
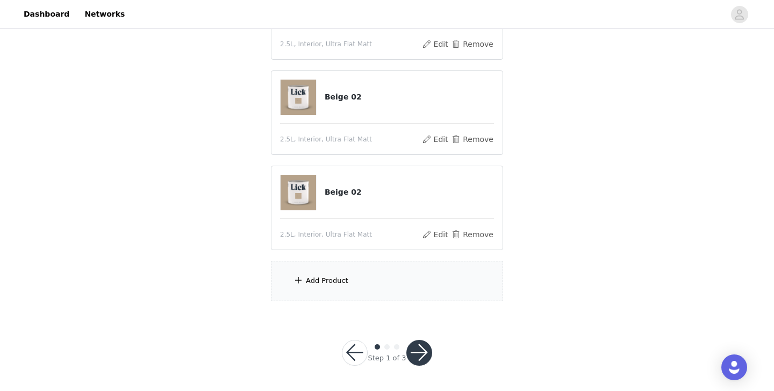
click at [328, 276] on div "Add Product" at bounding box center [327, 280] width 42 height 11
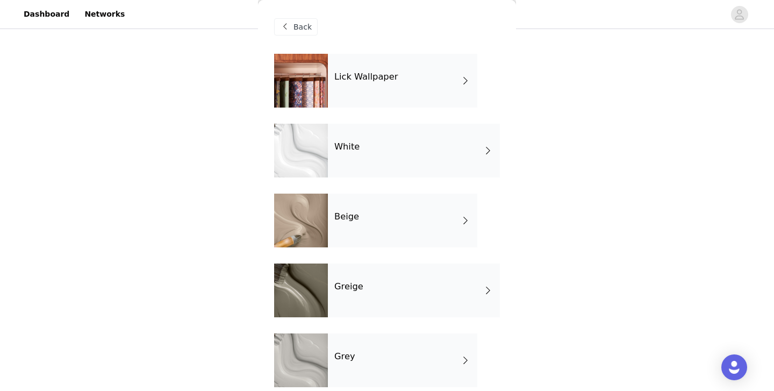
click at [343, 220] on h4 "Beige" at bounding box center [346, 217] width 25 height 10
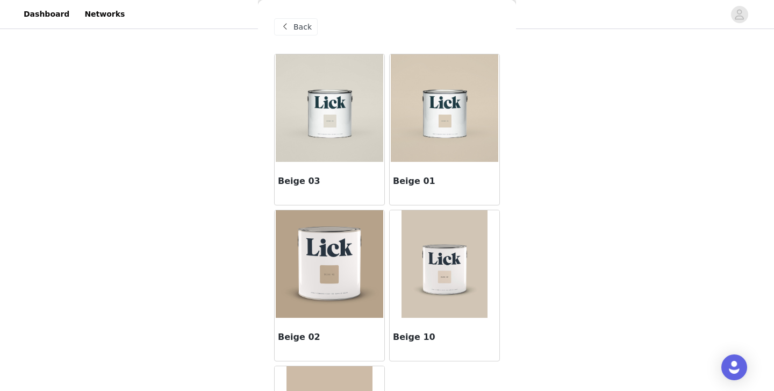
click at [329, 288] on img at bounding box center [330, 264] width 108 height 108
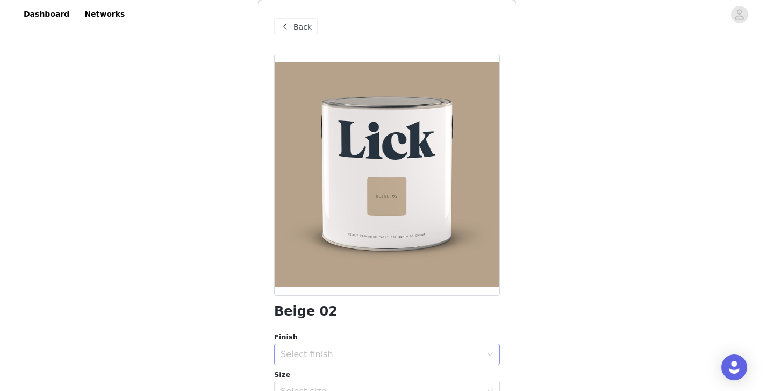
click at [314, 350] on div "Select finish" at bounding box center [381, 354] width 201 height 11
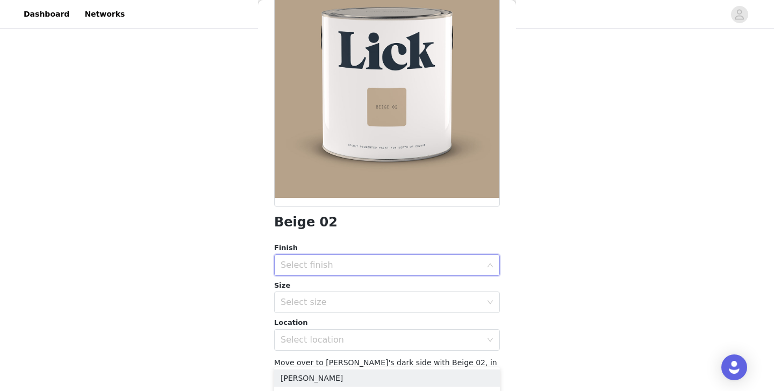
scroll to position [99, 0]
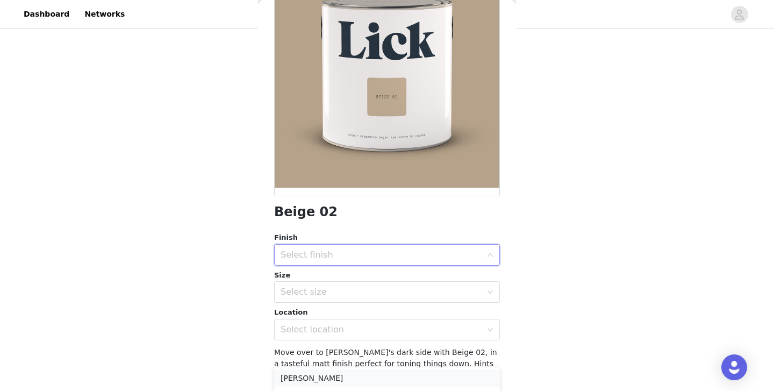
click at [304, 378] on li "[PERSON_NAME]" at bounding box center [387, 377] width 226 height 17
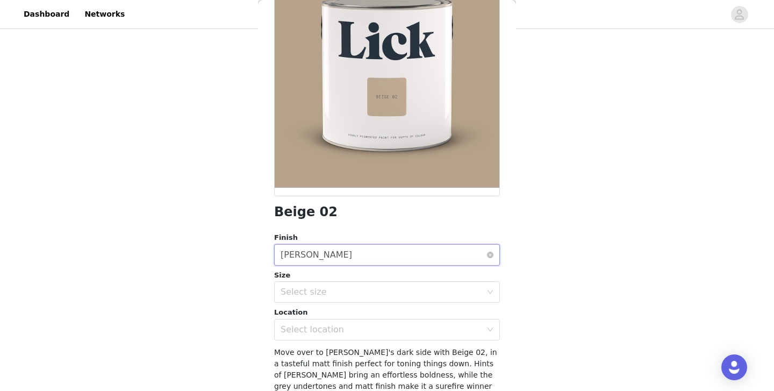
click at [330, 263] on div "Select finish [PERSON_NAME]" at bounding box center [384, 255] width 206 height 20
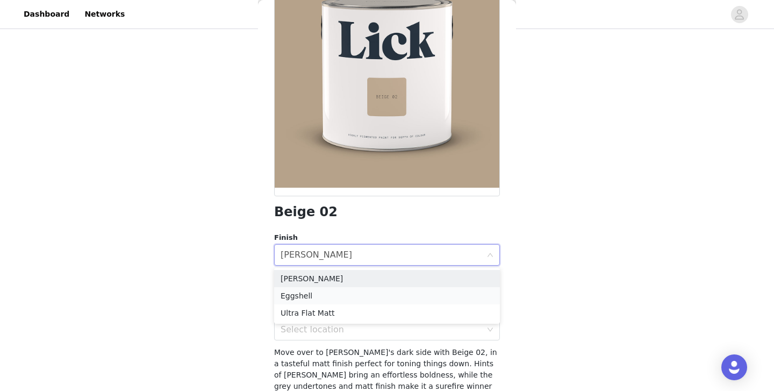
click at [317, 301] on li "Eggshell" at bounding box center [387, 295] width 226 height 17
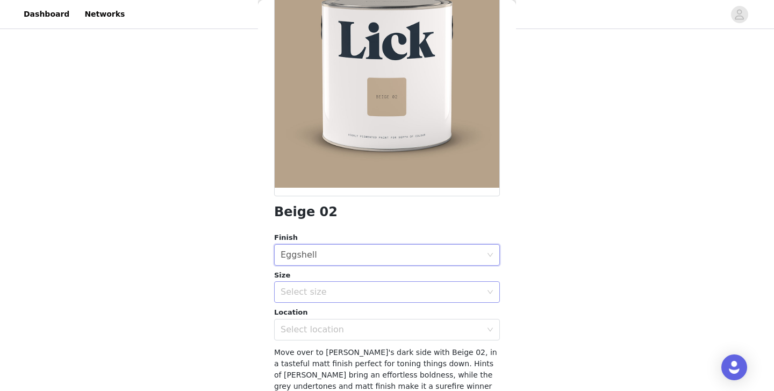
click at [322, 294] on div "Select size" at bounding box center [381, 292] width 201 height 11
click at [312, 320] on li "2.5L" at bounding box center [387, 316] width 226 height 17
click at [312, 326] on div "Select location" at bounding box center [381, 329] width 201 height 11
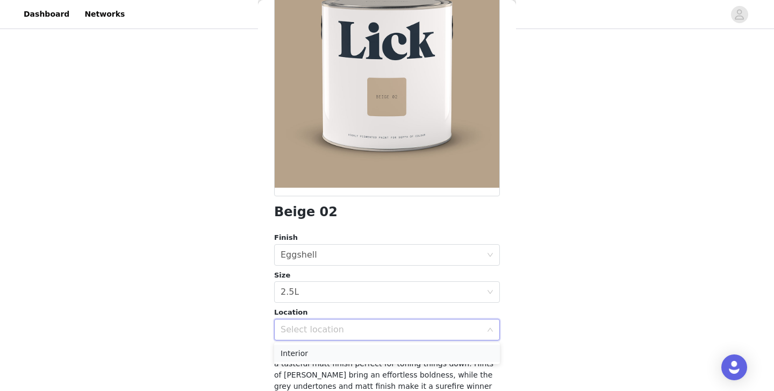
click at [309, 352] on li "Interior" at bounding box center [387, 353] width 226 height 17
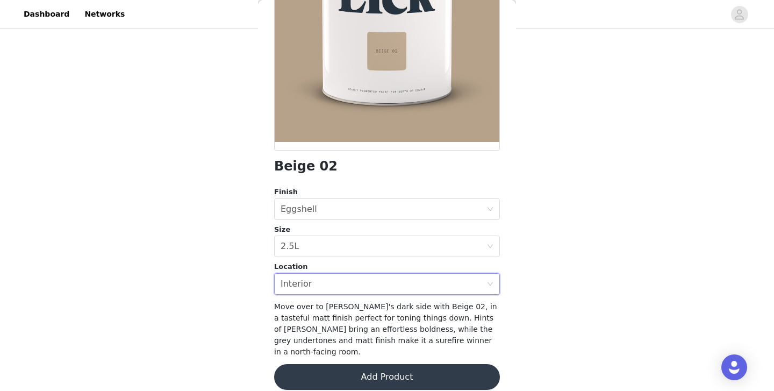
click at [324, 371] on button "Add Product" at bounding box center [387, 377] width 226 height 26
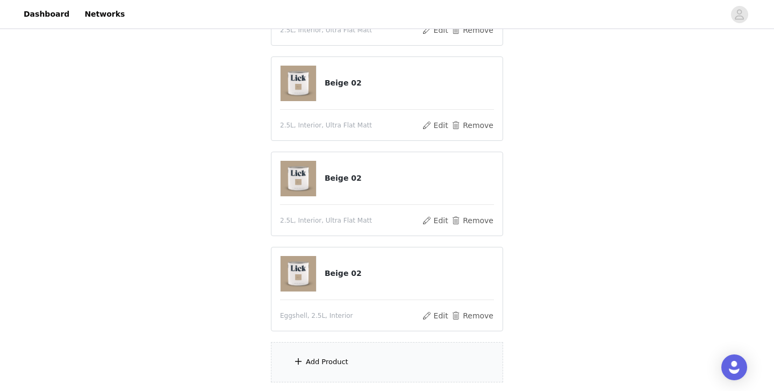
scroll to position [778, 0]
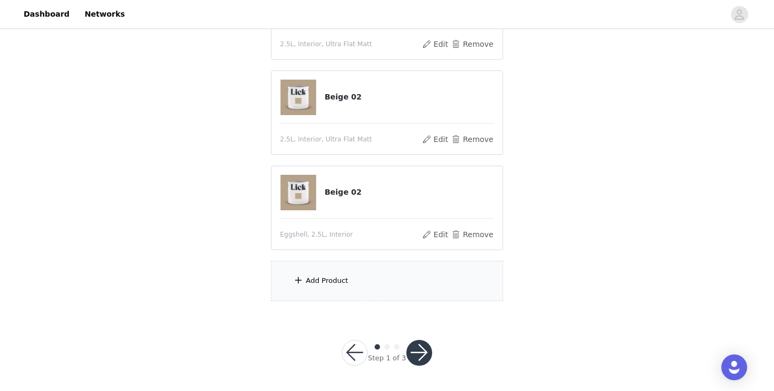
click at [427, 352] on button "button" at bounding box center [420, 353] width 26 height 26
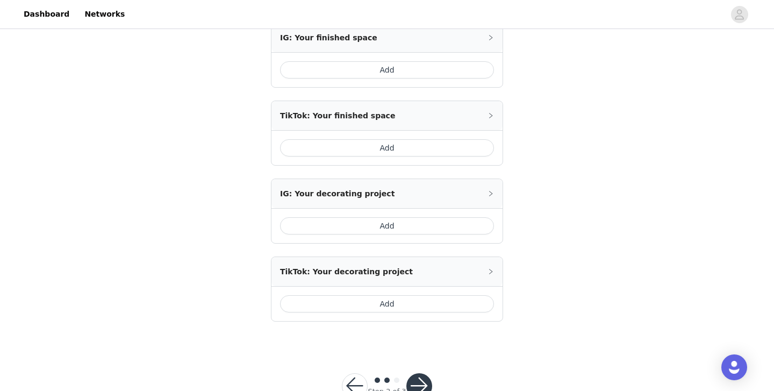
scroll to position [608, 0]
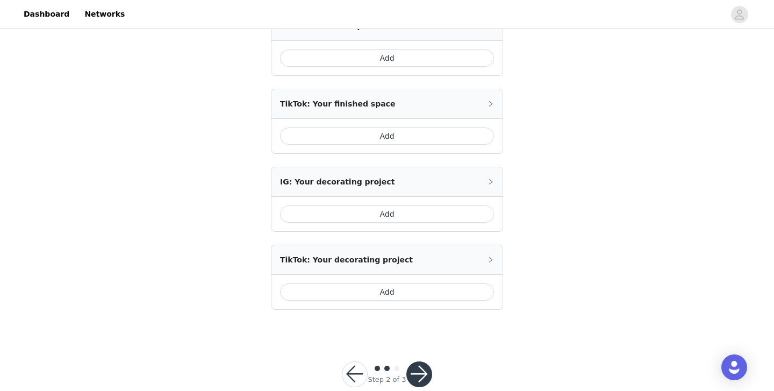
click at [425, 361] on button "button" at bounding box center [420, 374] width 26 height 26
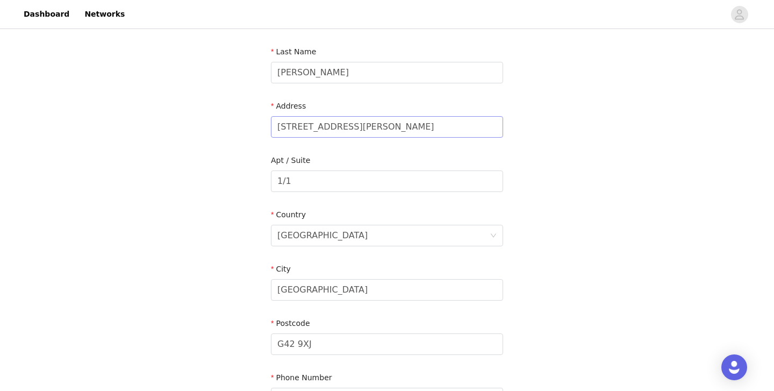
scroll to position [299, 0]
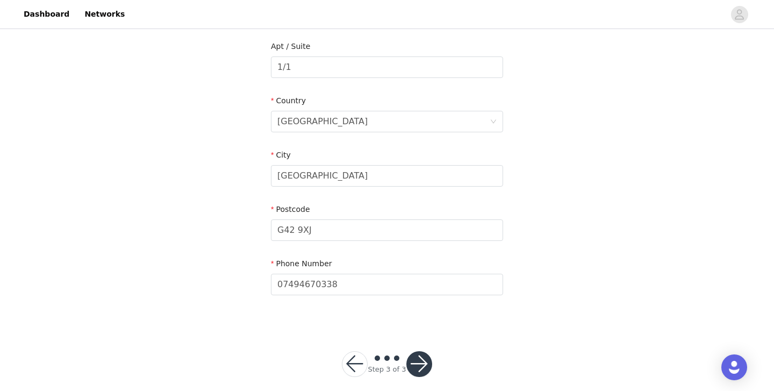
click at [424, 351] on button "button" at bounding box center [420, 364] width 26 height 26
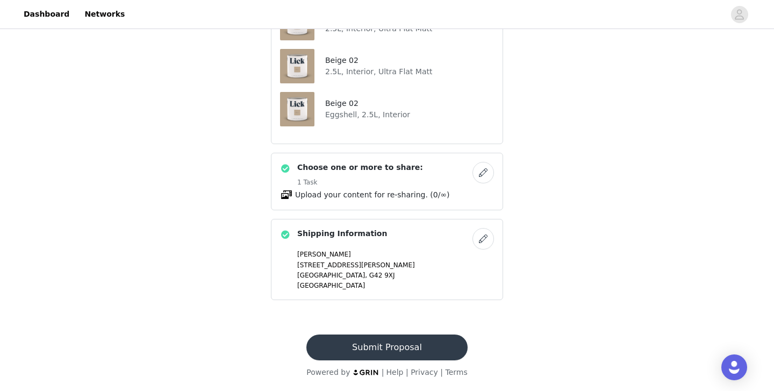
click at [425, 346] on button "Submit Proposal" at bounding box center [387, 347] width 161 height 26
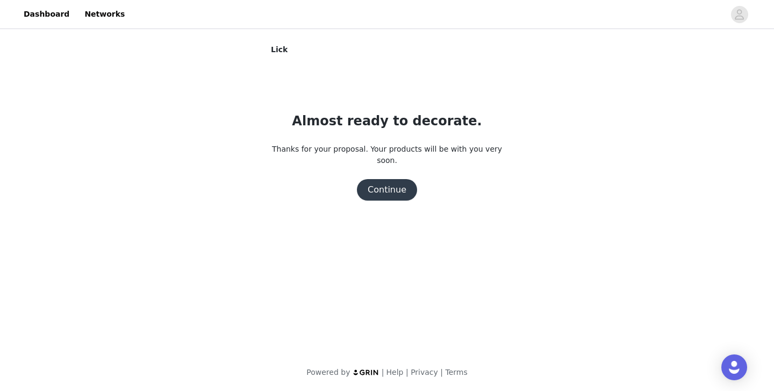
click at [401, 189] on button "Continue" at bounding box center [387, 190] width 60 height 22
